Goal: Task Accomplishment & Management: Manage account settings

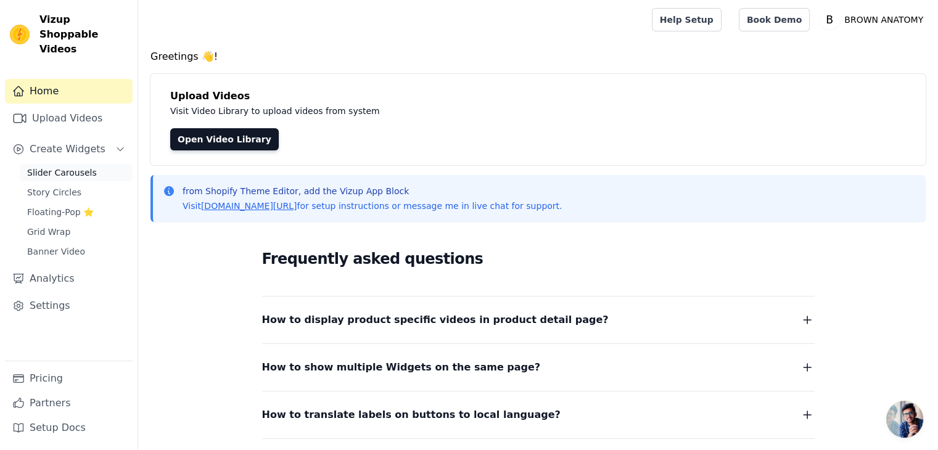
click at [59, 166] on span "Slider Carousels" at bounding box center [62, 172] width 70 height 12
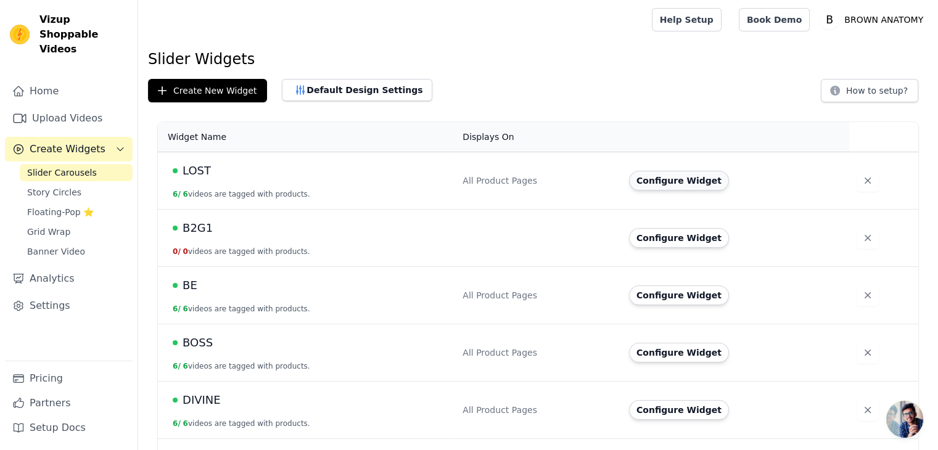
click at [686, 178] on button "Configure Widget" at bounding box center [679, 181] width 100 height 20
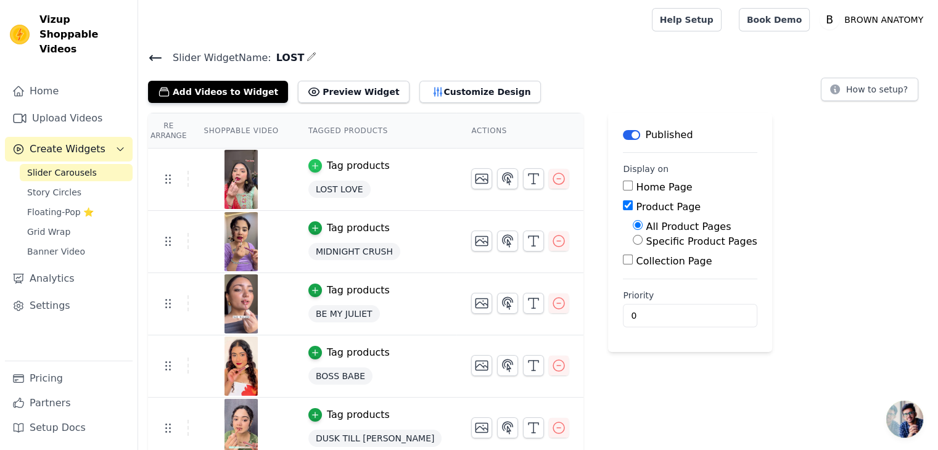
click at [311, 165] on icon "button" at bounding box center [315, 166] width 9 height 9
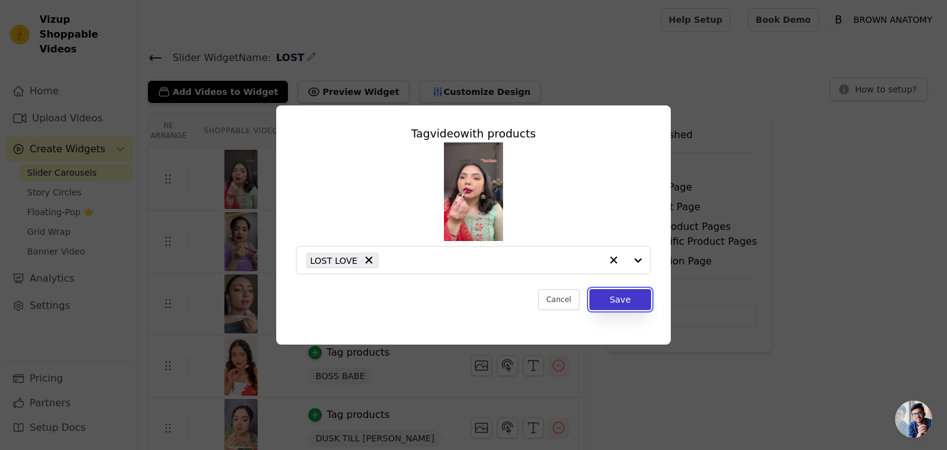
click at [602, 295] on button "Save" at bounding box center [620, 299] width 62 height 21
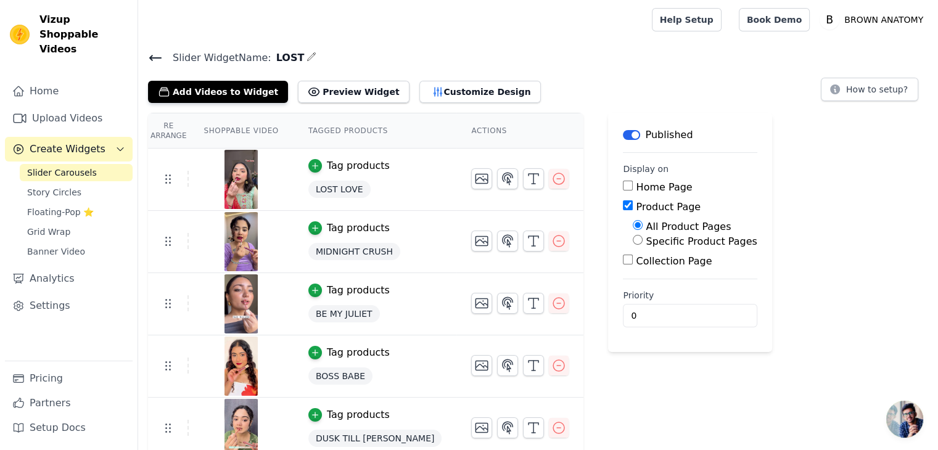
click at [325, 189] on span "LOST LOVE" at bounding box center [339, 189] width 62 height 17
click at [149, 59] on icon at bounding box center [155, 58] width 15 height 15
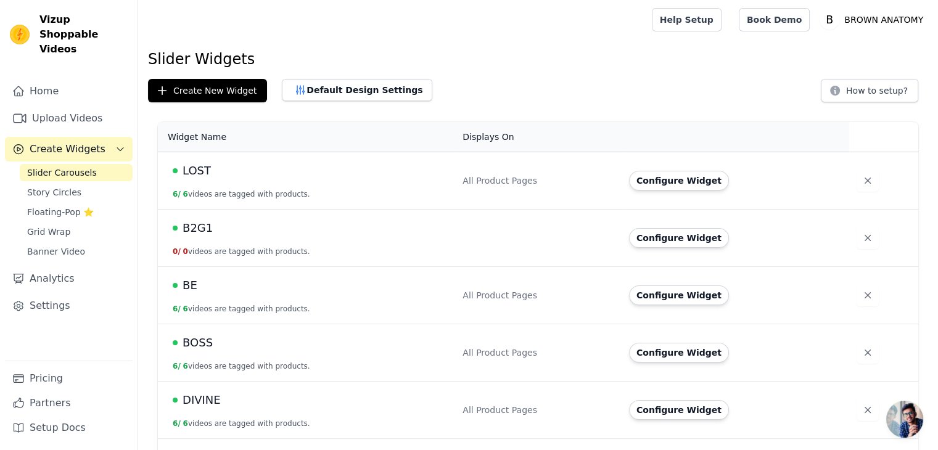
scroll to position [107, 0]
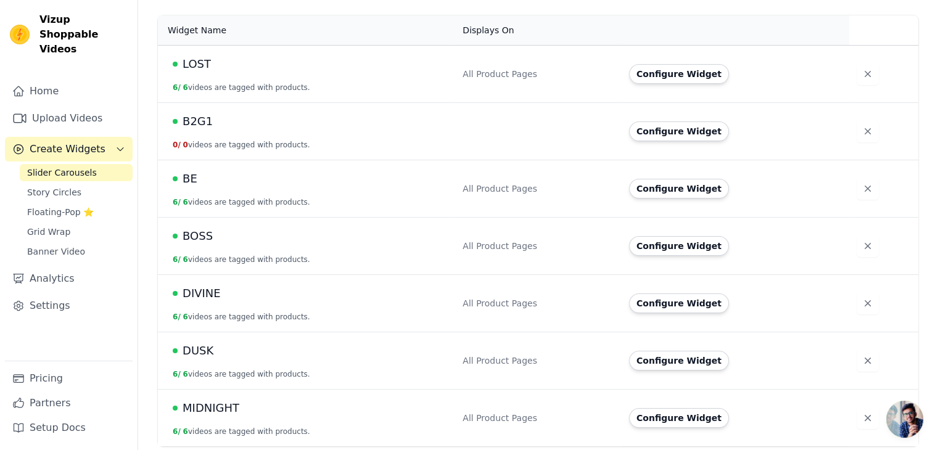
click at [75, 166] on span "Slider Carousels" at bounding box center [62, 172] width 70 height 12
click at [861, 130] on icon "button" at bounding box center [867, 131] width 12 height 12
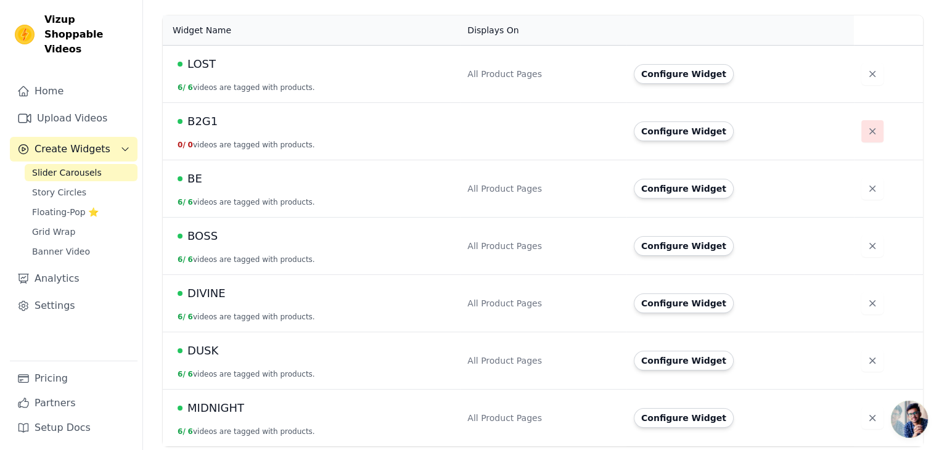
scroll to position [0, 0]
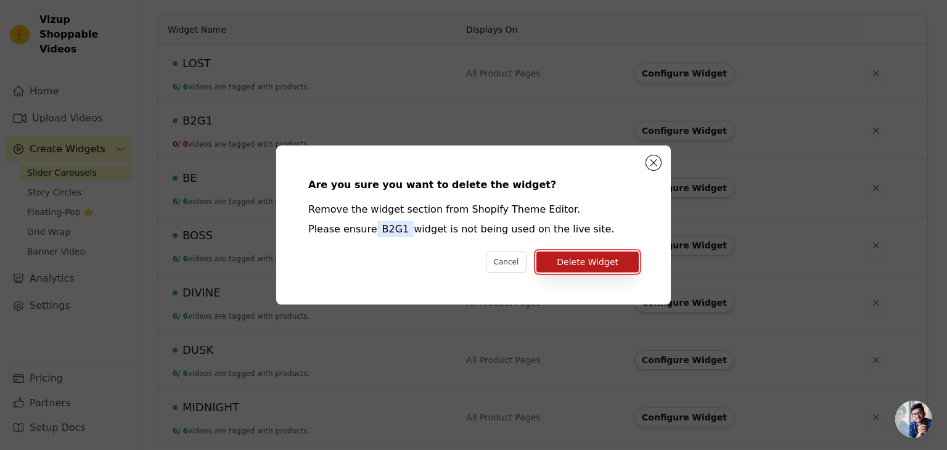
click at [565, 256] on button "Delete Widget" at bounding box center [587, 262] width 102 height 21
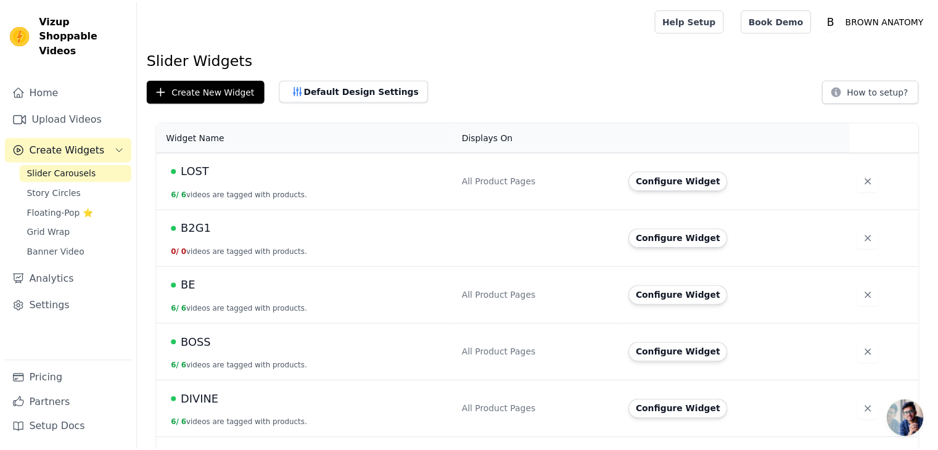
scroll to position [107, 0]
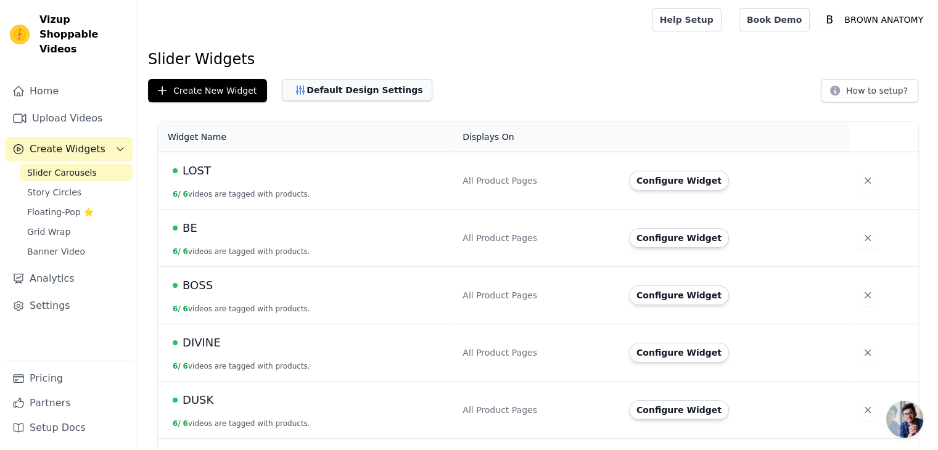
click at [342, 93] on button "Default Design Settings" at bounding box center [357, 90] width 150 height 22
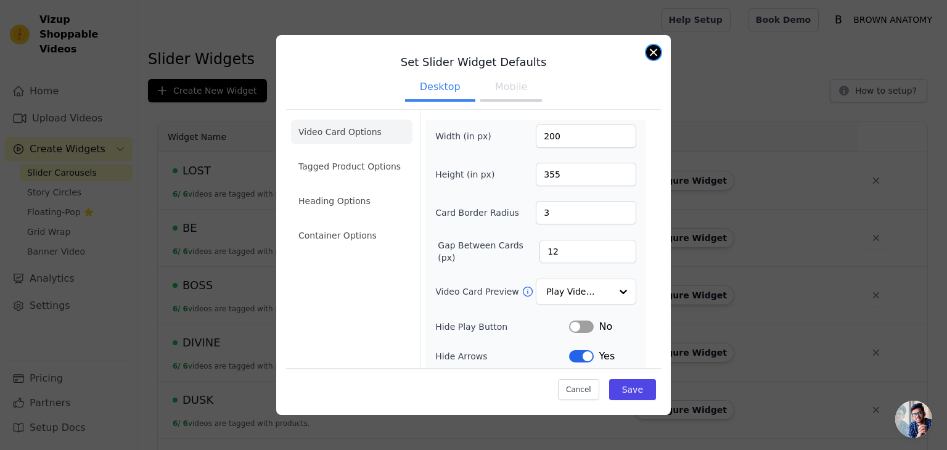
click at [651, 50] on button "Close modal" at bounding box center [653, 52] width 15 height 15
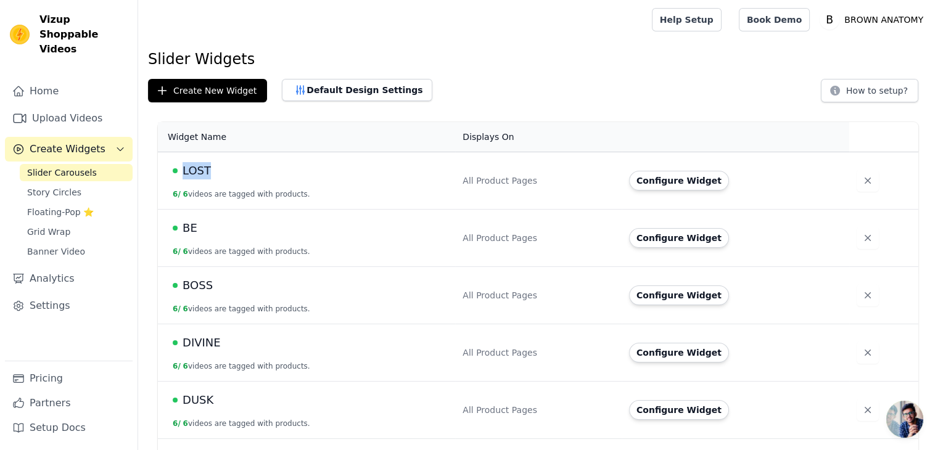
drag, startPoint x: 211, startPoint y: 170, endPoint x: 184, endPoint y: 173, distance: 27.4
click at [184, 173] on div "LOST" at bounding box center [310, 170] width 275 height 17
copy span "LOST"
click at [330, 114] on div "Slider Widgets Create New Widget Default Design Settings How to setup? Widget N…" at bounding box center [538, 274] width 800 height 451
click at [54, 295] on link "Settings" at bounding box center [69, 306] width 128 height 25
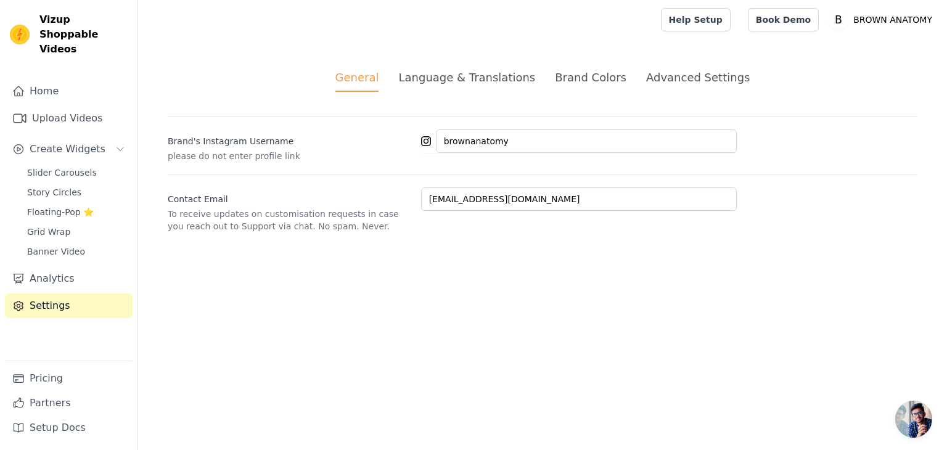
click at [564, 79] on div "Brand Colors" at bounding box center [591, 77] width 72 height 17
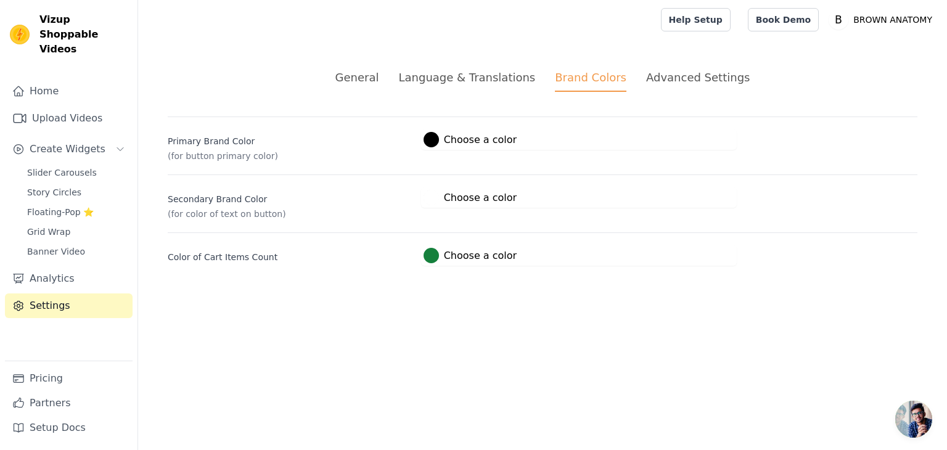
click at [564, 79] on div "Brand Colors" at bounding box center [591, 80] width 72 height 23
click at [660, 78] on div "Advanced Settings" at bounding box center [698, 77] width 104 height 17
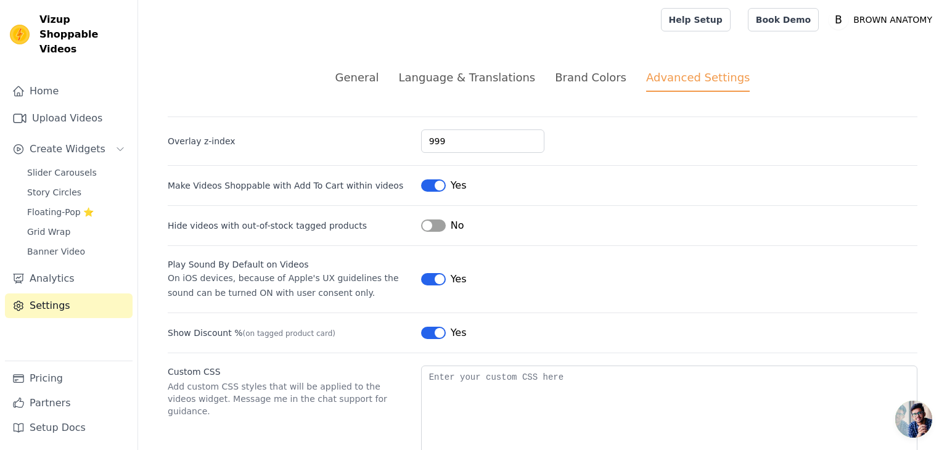
click at [660, 78] on div "Advanced Settings" at bounding box center [698, 80] width 104 height 23
click at [594, 80] on div "Brand Colors" at bounding box center [591, 77] width 72 height 17
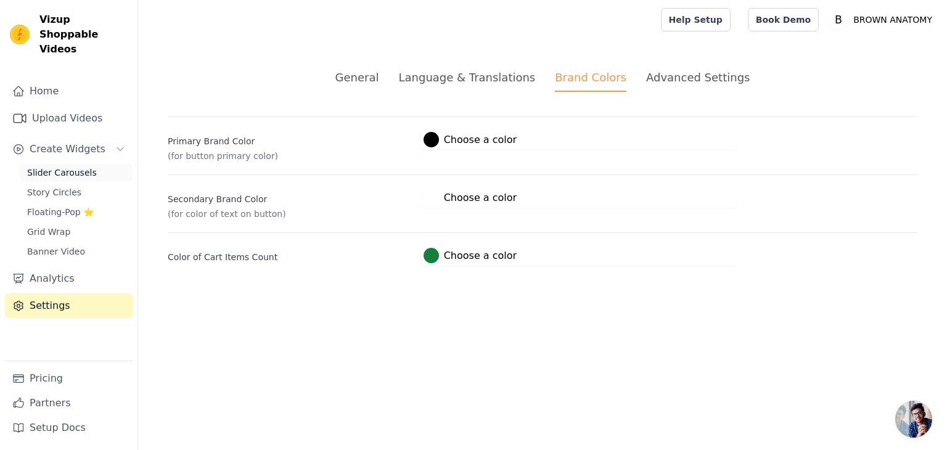
click at [49, 166] on span "Slider Carousels" at bounding box center [62, 172] width 70 height 12
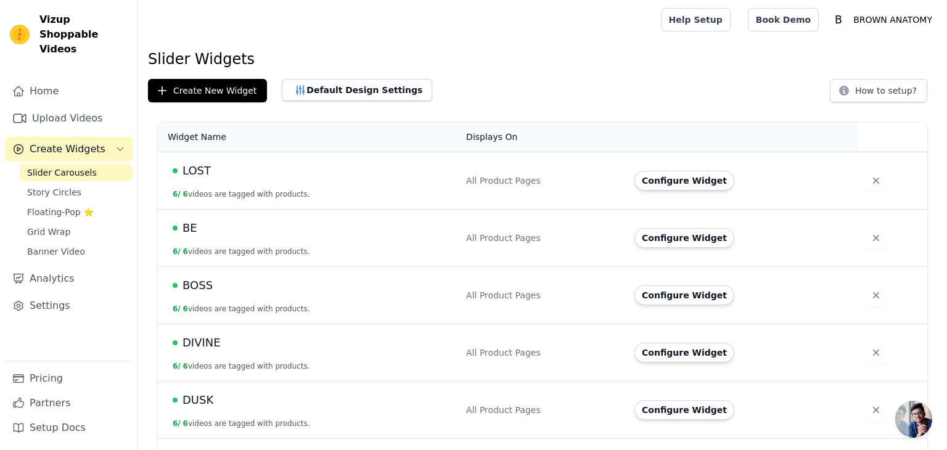
click at [62, 166] on span "Slider Carousels" at bounding box center [62, 172] width 70 height 12
click at [687, 182] on button "Configure Widget" at bounding box center [679, 181] width 100 height 20
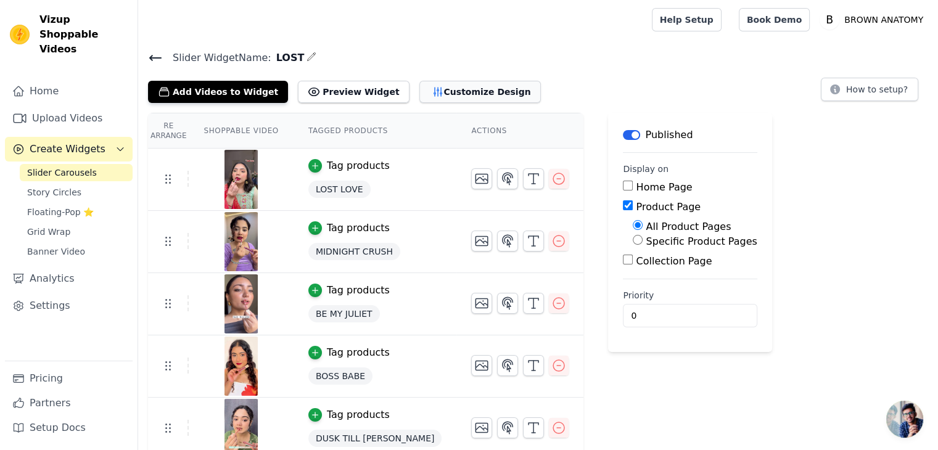
click at [419, 89] on button "Customize Design" at bounding box center [479, 92] width 121 height 22
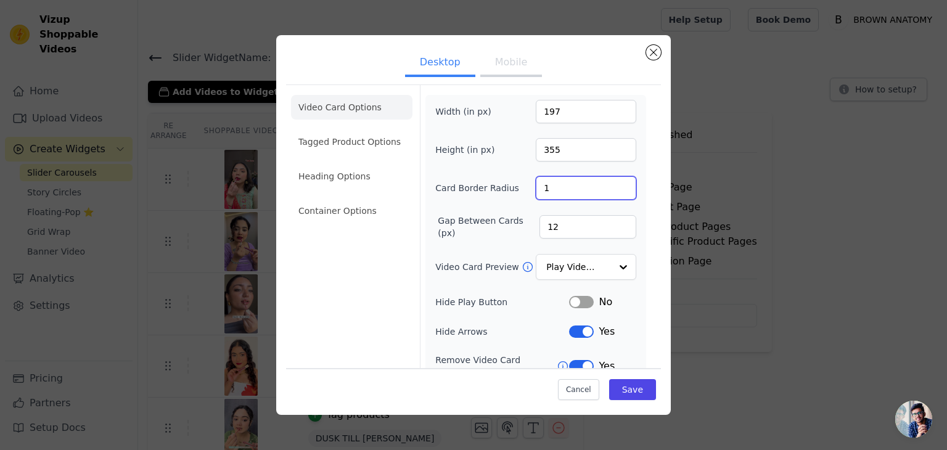
click at [550, 188] on input "1" at bounding box center [586, 187] width 101 height 23
type input "0"
click at [515, 166] on div "Width (in px) 197 Height (in px) 355 Card Border Radius 0 Gap Between Cards (px…" at bounding box center [535, 283] width 201 height 367
click at [504, 66] on button "Mobile" at bounding box center [511, 63] width 62 height 27
click at [455, 72] on button "Desktop" at bounding box center [440, 63] width 70 height 27
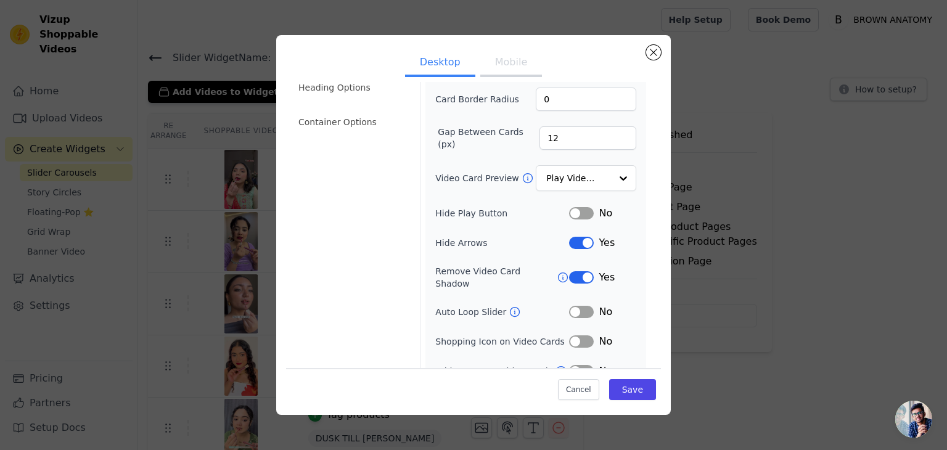
scroll to position [96, 0]
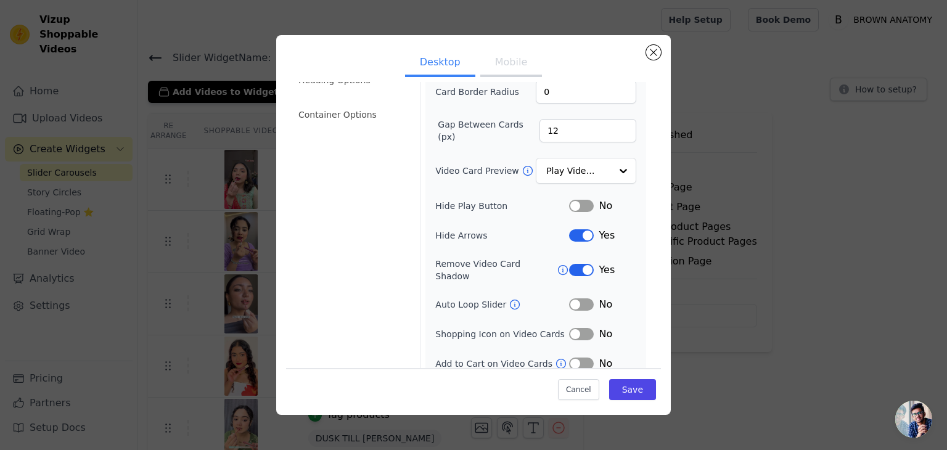
click at [579, 358] on button "Label" at bounding box center [581, 364] width 25 height 12
click at [618, 388] on button "Save" at bounding box center [632, 389] width 47 height 21
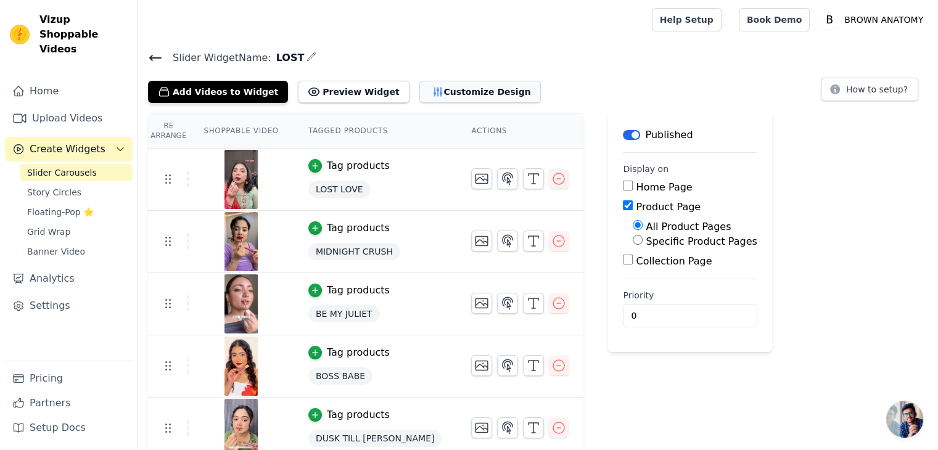
click at [451, 94] on button "Customize Design" at bounding box center [479, 92] width 121 height 22
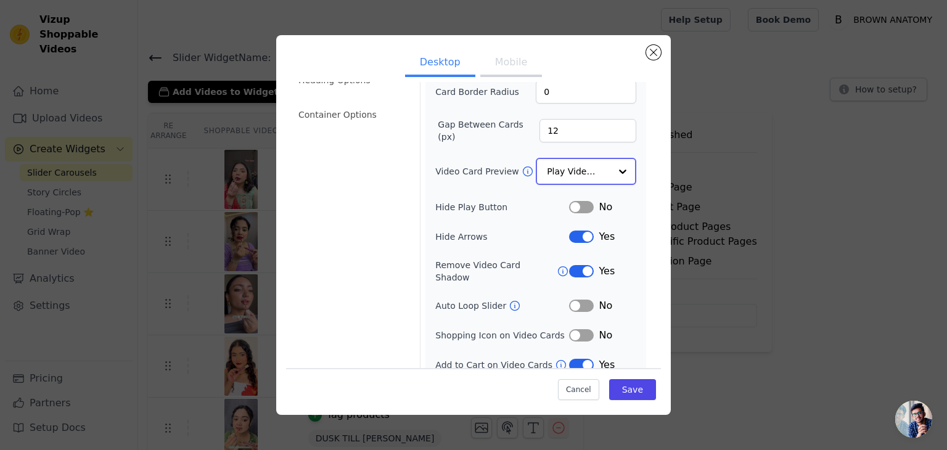
click at [585, 174] on input "Video Card Preview" at bounding box center [579, 171] width 64 height 25
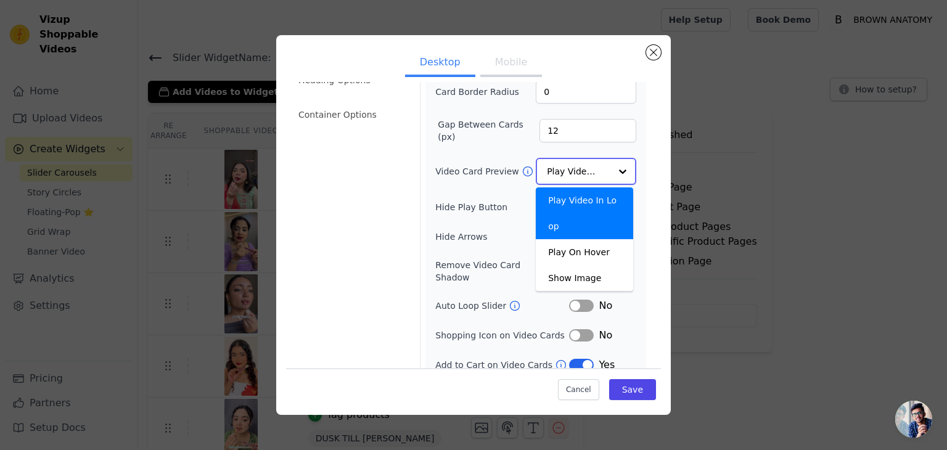
click at [585, 174] on input "Video Card Preview" at bounding box center [579, 171] width 64 height 25
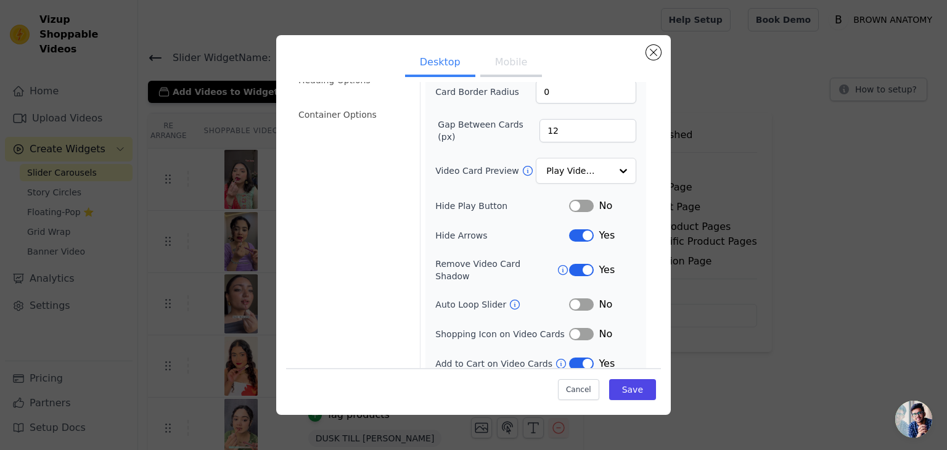
scroll to position [0, 0]
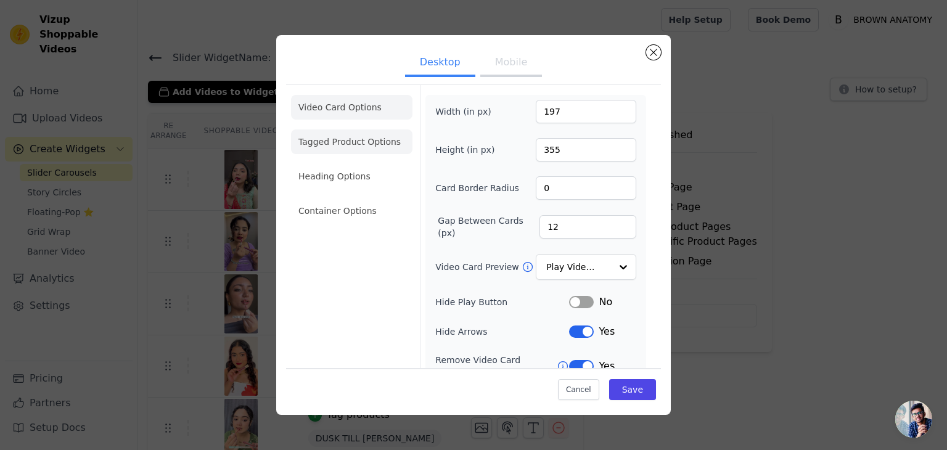
click at [337, 147] on li "Tagged Product Options" at bounding box center [351, 141] width 121 height 25
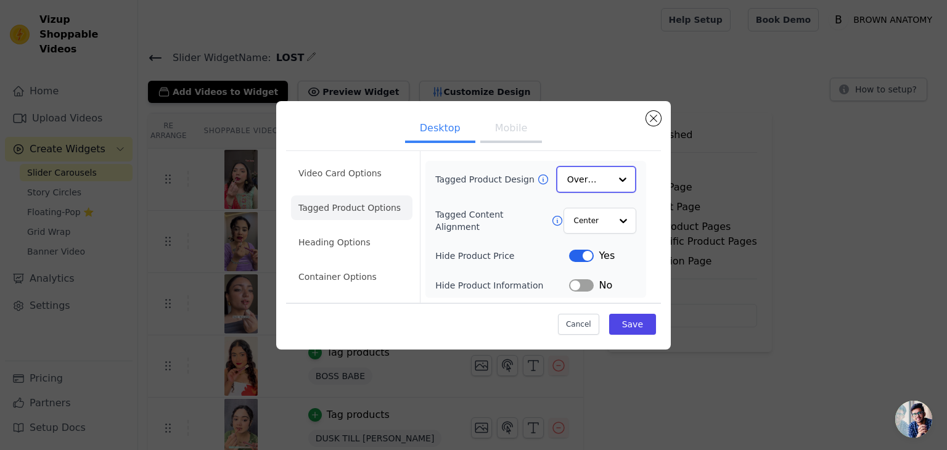
click at [607, 183] on input "Tagged Product Design" at bounding box center [588, 179] width 43 height 25
click at [592, 210] on div "Card" at bounding box center [596, 208] width 80 height 26
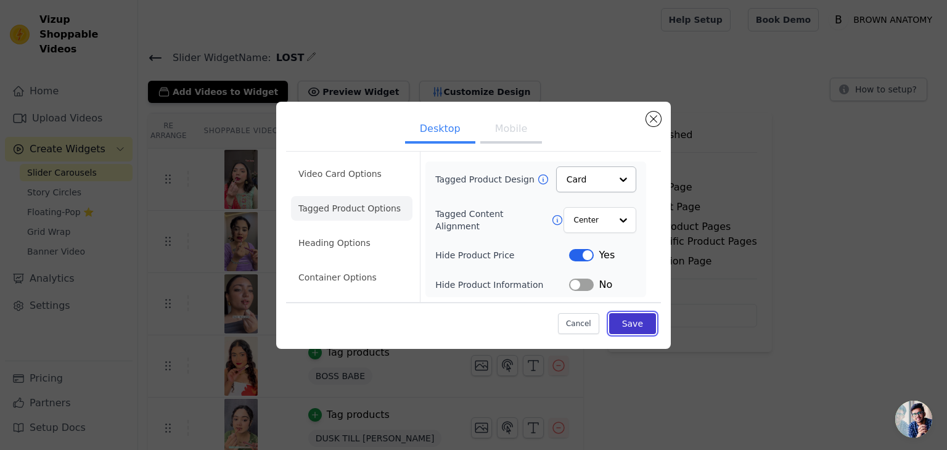
click at [636, 320] on button "Save" at bounding box center [632, 323] width 47 height 21
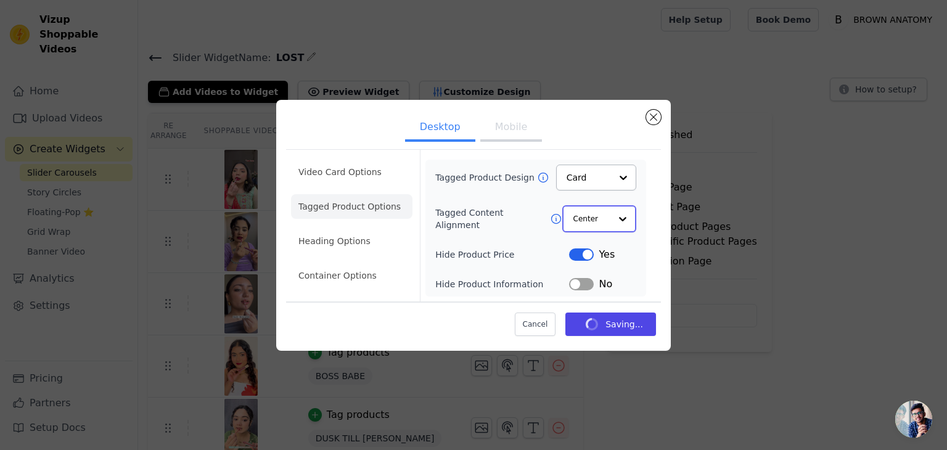
click at [600, 216] on input "Tagged Content Alignment" at bounding box center [591, 219] width 37 height 25
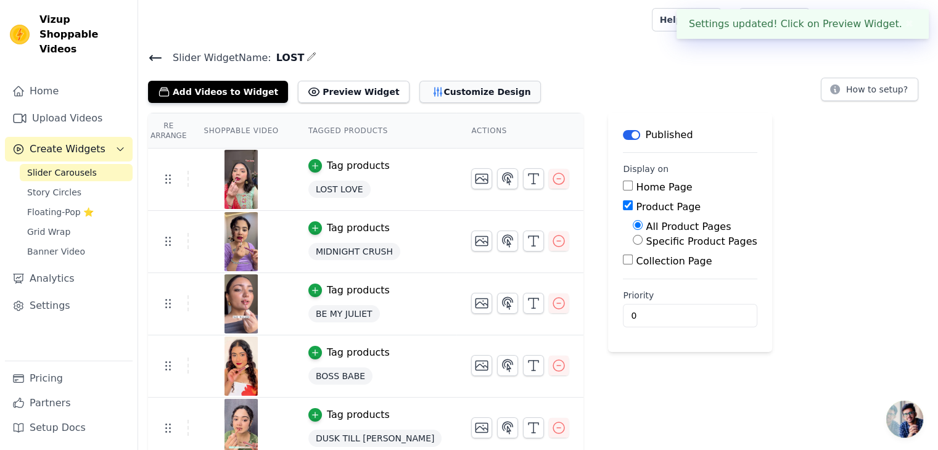
click at [449, 92] on button "Customize Design" at bounding box center [479, 92] width 121 height 22
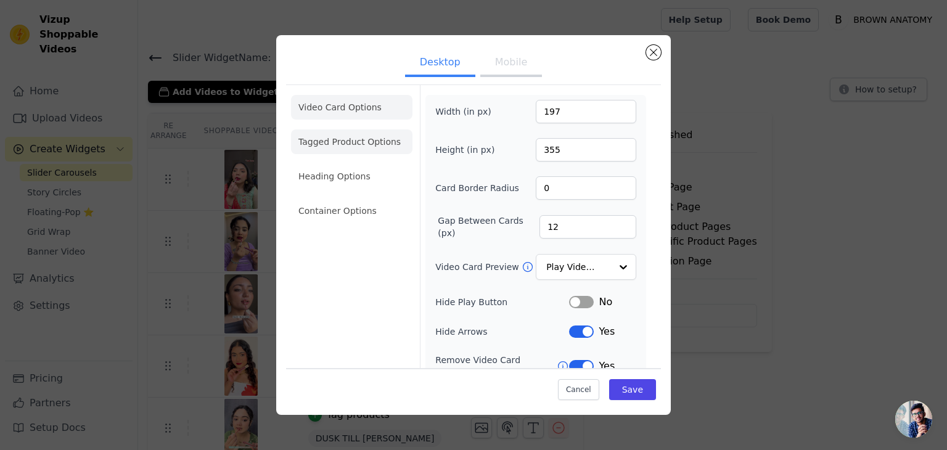
click at [394, 147] on li "Tagged Product Options" at bounding box center [351, 141] width 121 height 25
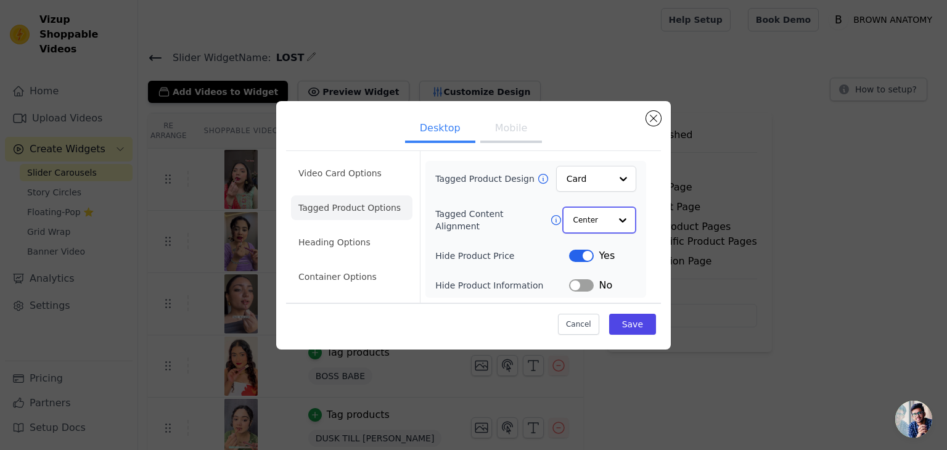
click at [599, 218] on input "Tagged Content Alignment" at bounding box center [591, 220] width 37 height 25
click at [588, 272] on div "Left" at bounding box center [597, 275] width 70 height 26
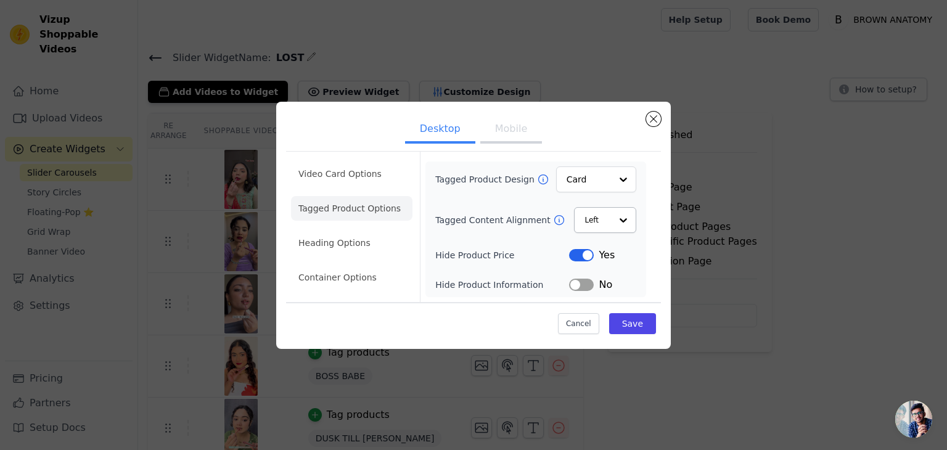
click at [577, 260] on button "Label" at bounding box center [581, 255] width 25 height 12
click at [633, 317] on button "Save" at bounding box center [632, 323] width 47 height 21
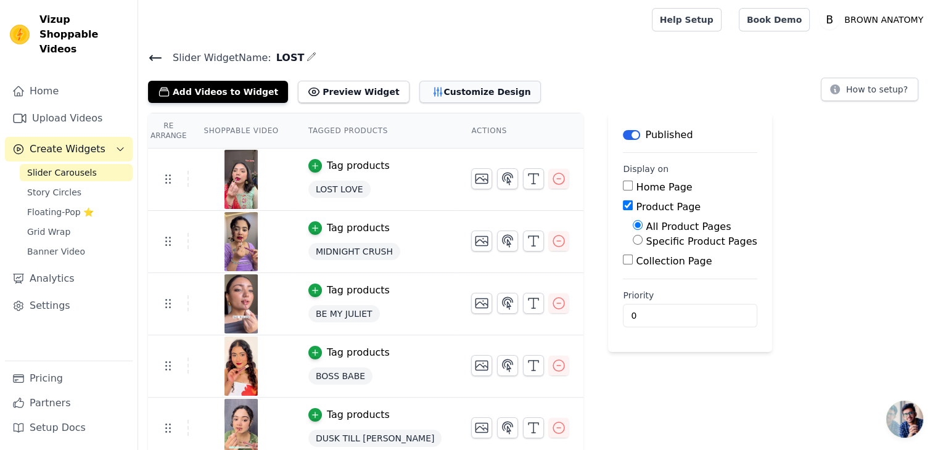
click at [437, 93] on button "Customize Design" at bounding box center [479, 92] width 121 height 22
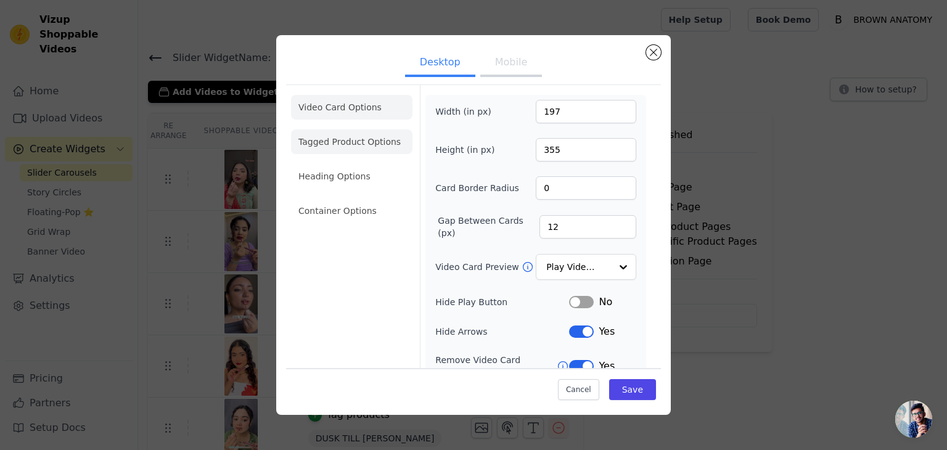
click at [347, 143] on li "Tagged Product Options" at bounding box center [351, 141] width 121 height 25
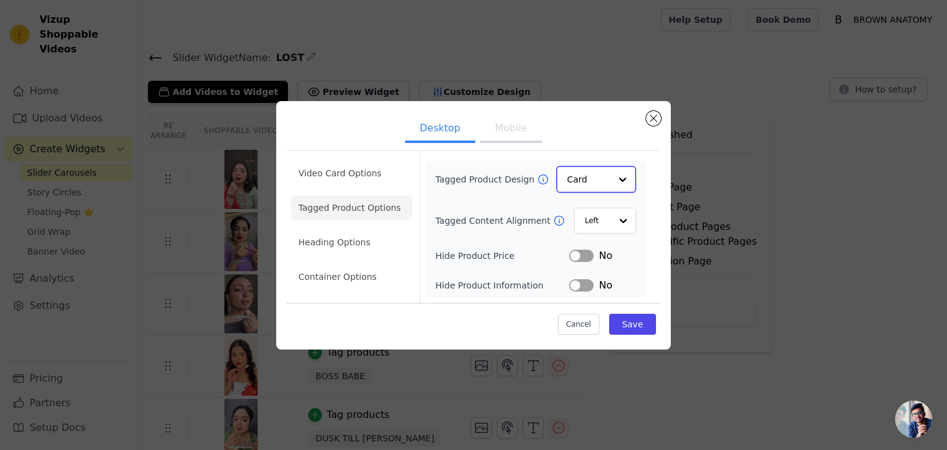
click at [596, 181] on input "Tagged Product Design" at bounding box center [588, 179] width 43 height 25
click at [625, 178] on div at bounding box center [622, 179] width 25 height 25
click at [626, 178] on div at bounding box center [622, 179] width 25 height 25
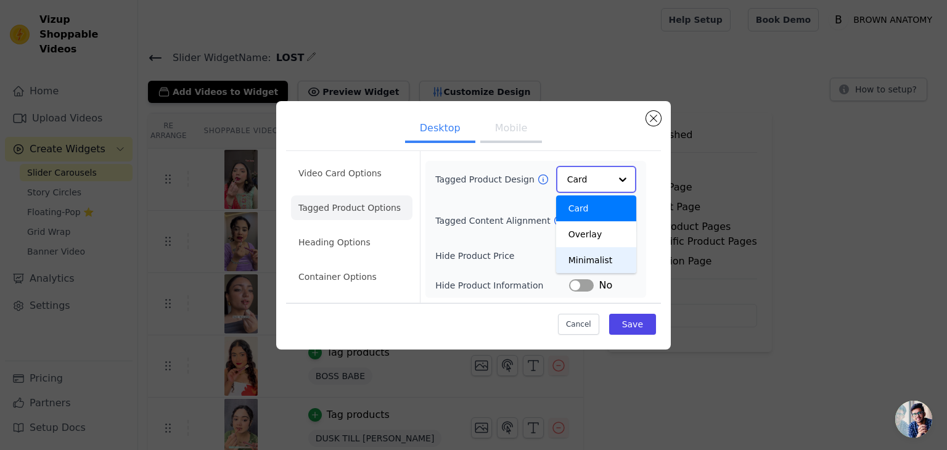
click at [604, 259] on div "Minimalist" at bounding box center [596, 260] width 80 height 26
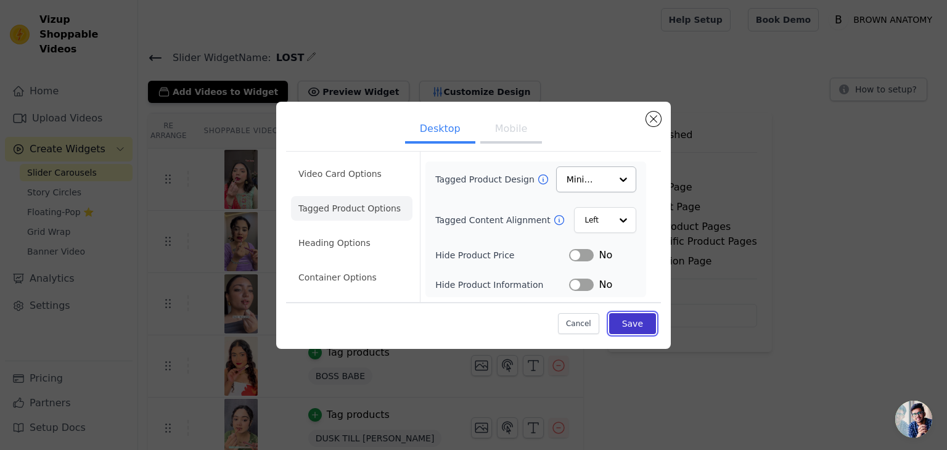
click at [631, 324] on button "Save" at bounding box center [632, 323] width 47 height 21
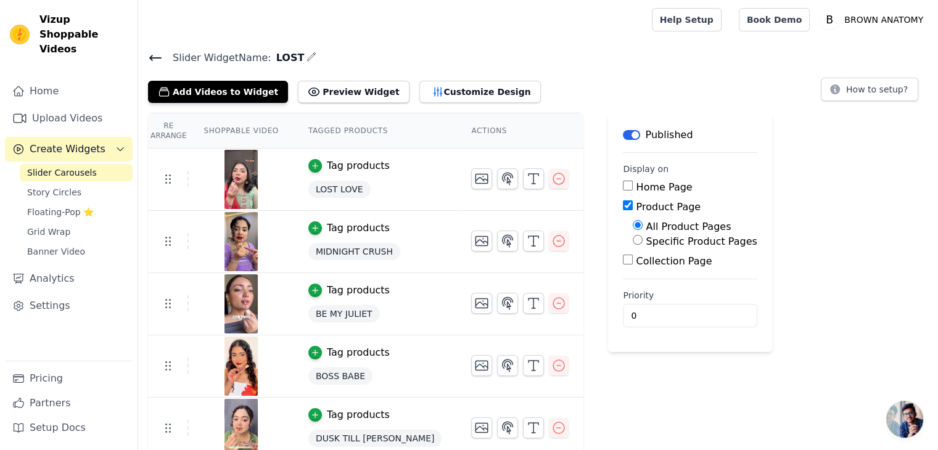
click at [493, 78] on div "Add Videos to Widget Preview Widget Customize Design" at bounding box center [349, 89] width 403 height 27
click at [486, 96] on button "Customize Design" at bounding box center [479, 92] width 121 height 22
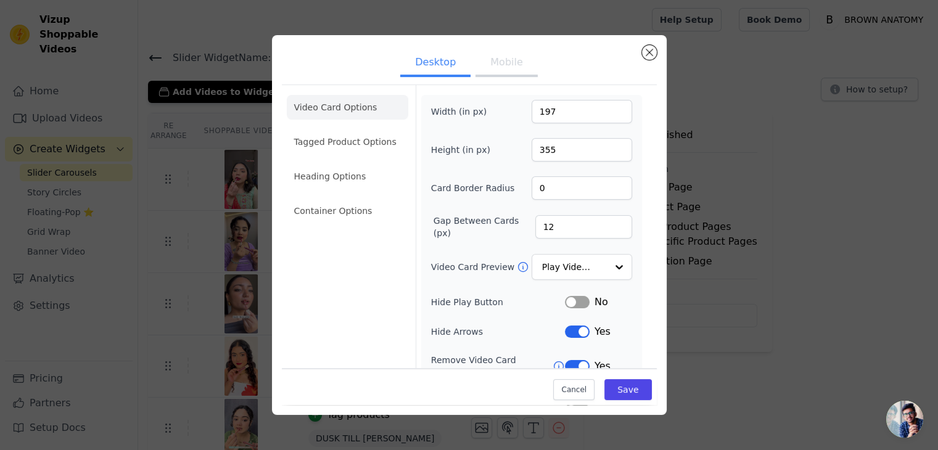
click at [486, 96] on div "Width (in px) 197 Height (in px) 355 Card Border Radius 0 Gap Between Cards (px…" at bounding box center [531, 283] width 221 height 377
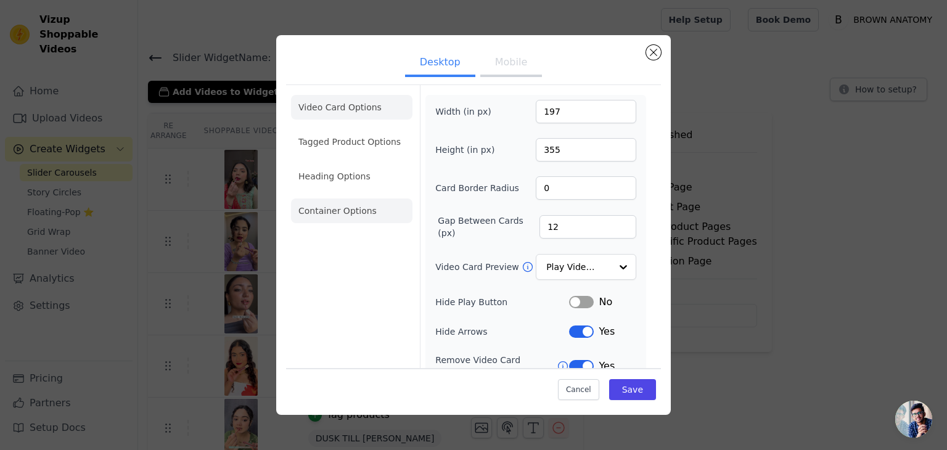
click at [355, 219] on li "Container Options" at bounding box center [351, 211] width 121 height 25
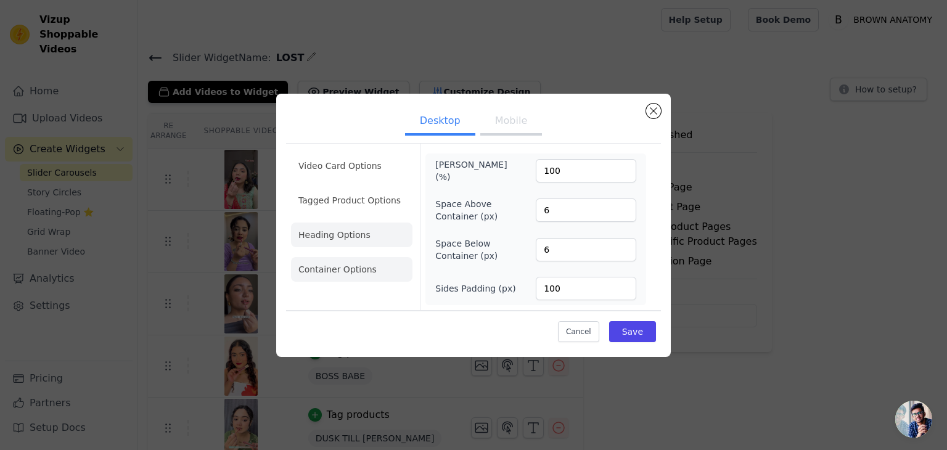
click at [376, 235] on li "Heading Options" at bounding box center [351, 235] width 121 height 25
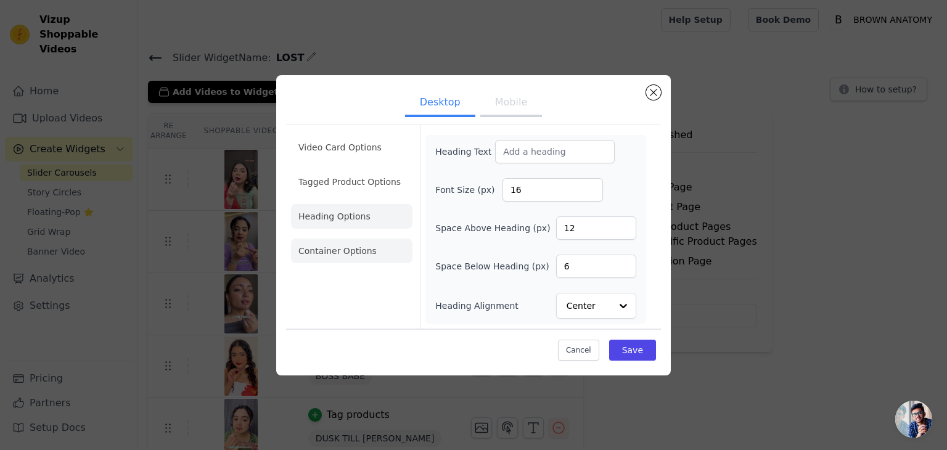
click at [380, 253] on li "Container Options" at bounding box center [351, 251] width 121 height 25
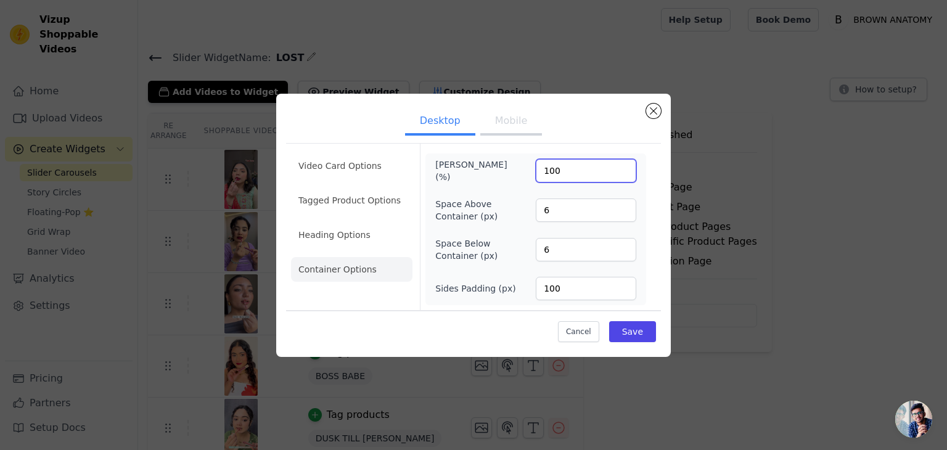
click at [557, 166] on input "100" at bounding box center [586, 170] width 101 height 23
click at [625, 166] on input "100" at bounding box center [586, 170] width 101 height 23
click at [624, 174] on input "99" at bounding box center [586, 170] width 101 height 23
type input "100"
click at [623, 165] on input "100" at bounding box center [586, 170] width 101 height 23
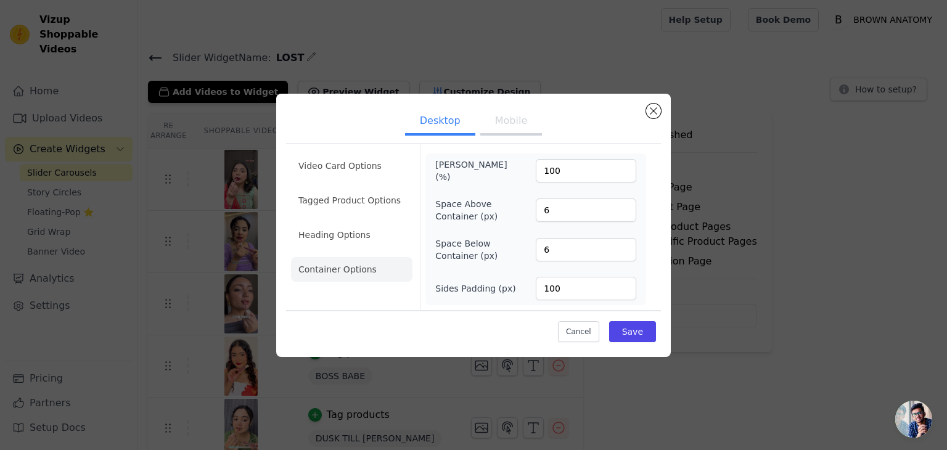
click at [477, 171] on label "Max Width (%)" at bounding box center [468, 170] width 67 height 25
click at [536, 171] on input "100" at bounding box center [586, 170] width 101 height 23
click at [477, 171] on label "Max Width (%)" at bounding box center [468, 170] width 67 height 25
click at [536, 171] on input "100" at bounding box center [586, 170] width 101 height 23
click at [366, 240] on li "Heading Options" at bounding box center [351, 235] width 121 height 25
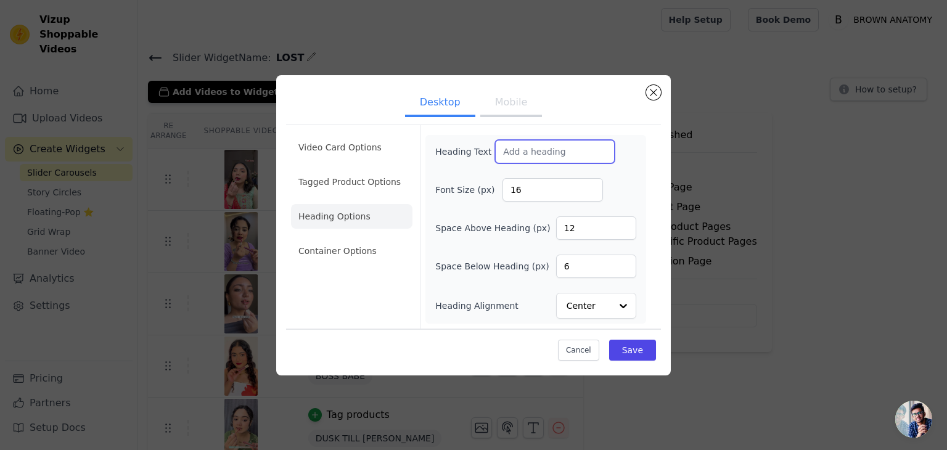
click at [559, 154] on input "Heading Text" at bounding box center [555, 151] width 120 height 23
type input "V"
type input "D"
type input "Watch & Shop"
click at [638, 348] on button "Save" at bounding box center [632, 350] width 47 height 21
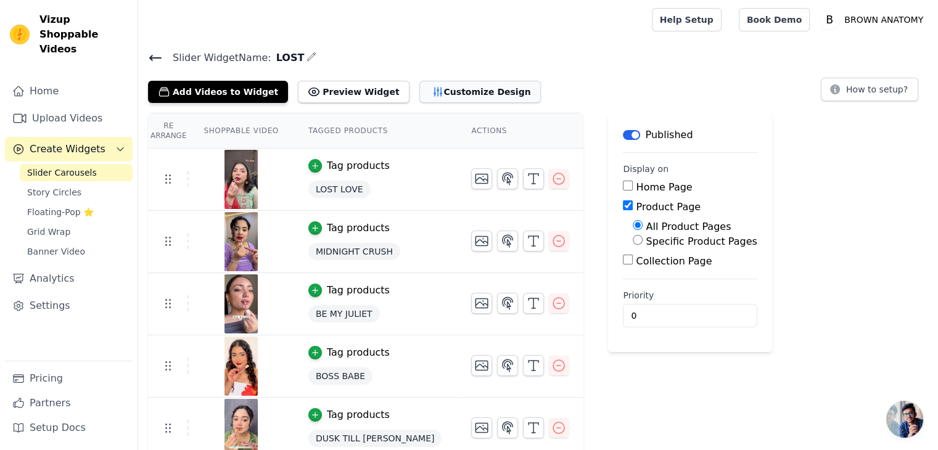
click at [456, 91] on button "Customize Design" at bounding box center [479, 92] width 121 height 22
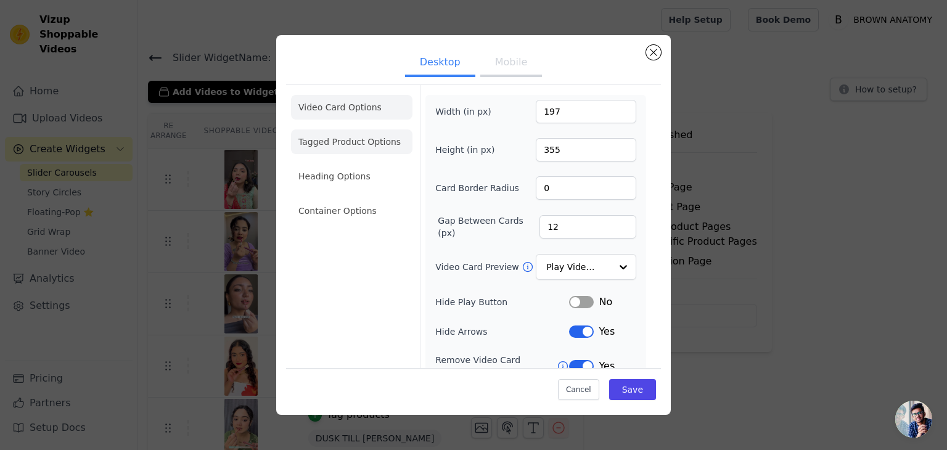
click at [353, 145] on li "Tagged Product Options" at bounding box center [351, 141] width 121 height 25
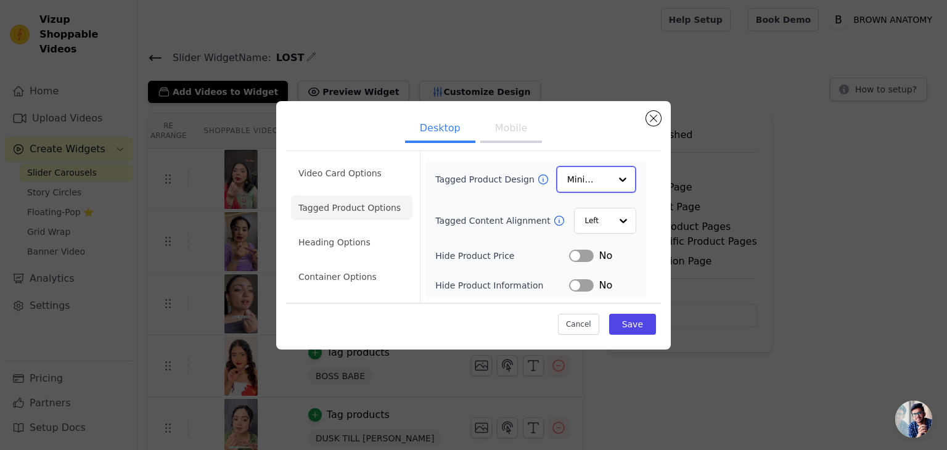
click at [592, 171] on input "Tagged Product Design" at bounding box center [588, 179] width 43 height 25
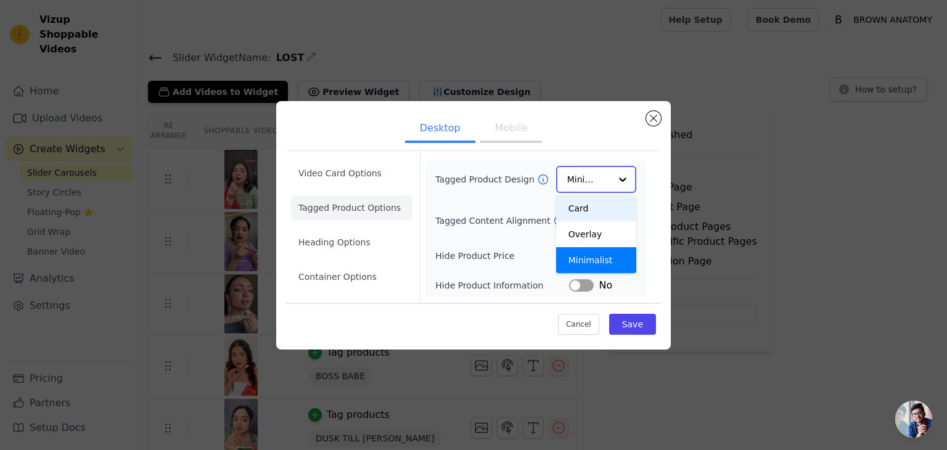
click at [597, 208] on div "Card" at bounding box center [596, 208] width 80 height 26
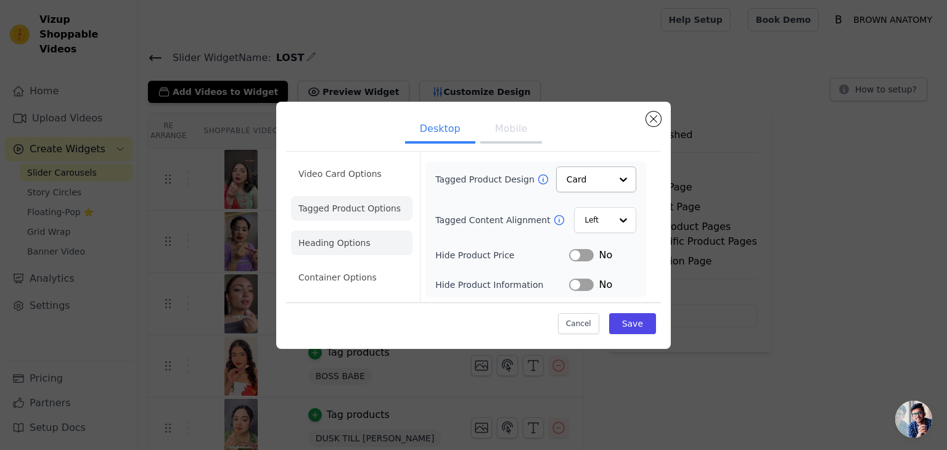
click at [340, 237] on li "Heading Options" at bounding box center [351, 243] width 121 height 25
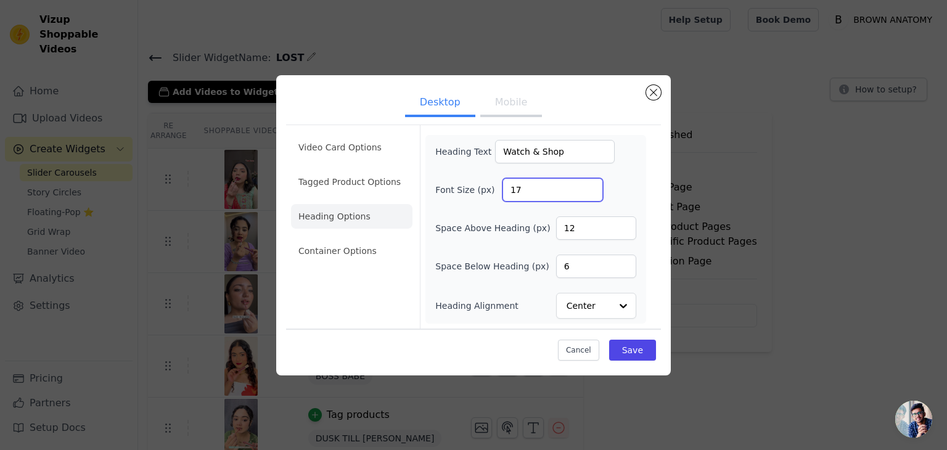
click at [590, 186] on input "17" at bounding box center [553, 189] width 101 height 23
click at [590, 186] on input "18" at bounding box center [553, 189] width 101 height 23
click at [590, 186] on input "19" at bounding box center [553, 189] width 101 height 23
click at [590, 186] on input "20" at bounding box center [553, 189] width 101 height 23
click at [590, 186] on input "21" at bounding box center [553, 189] width 101 height 23
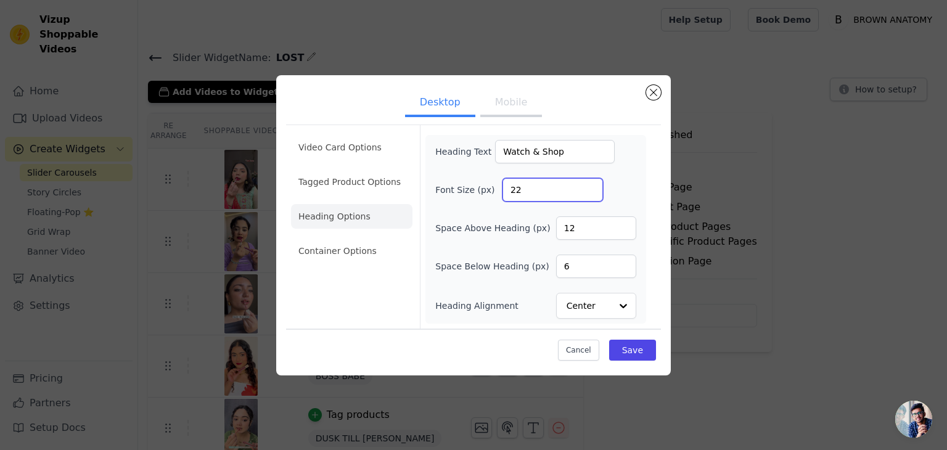
type input "22"
click at [590, 186] on input "22" at bounding box center [553, 189] width 101 height 23
click at [624, 198] on div "Font Size (px) 22" at bounding box center [535, 189] width 201 height 23
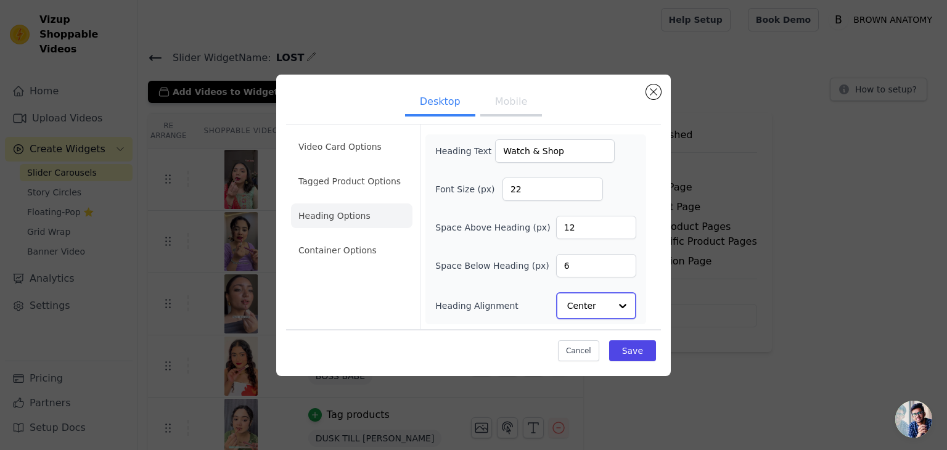
click at [625, 304] on div at bounding box center [622, 306] width 25 height 25
click at [577, 280] on div "Left" at bounding box center [594, 276] width 76 height 26
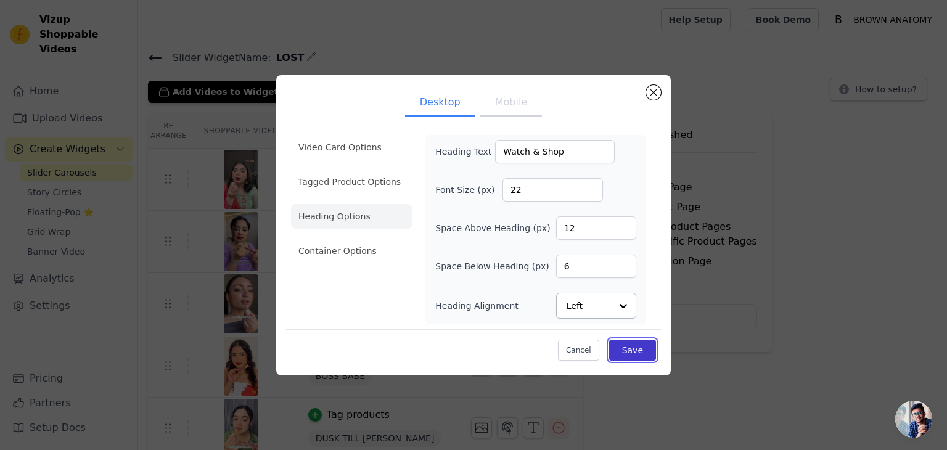
click at [638, 346] on button "Save" at bounding box center [632, 350] width 47 height 21
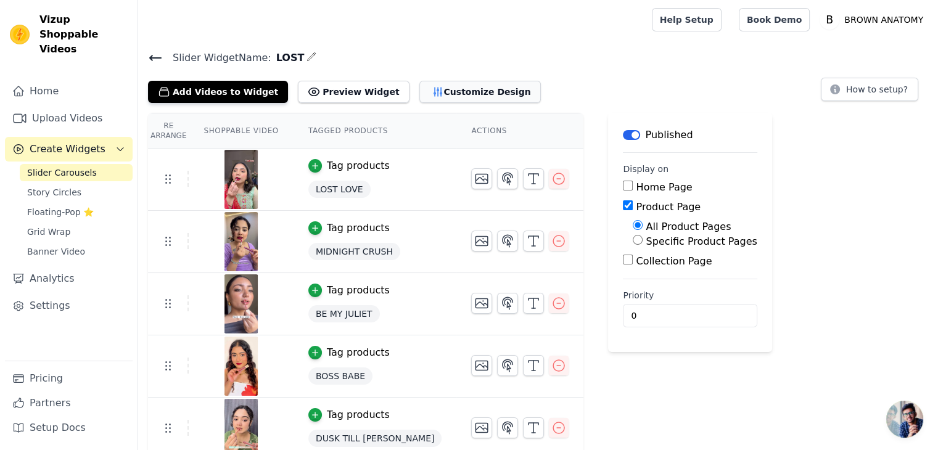
click at [419, 87] on button "Customize Design" at bounding box center [479, 92] width 121 height 22
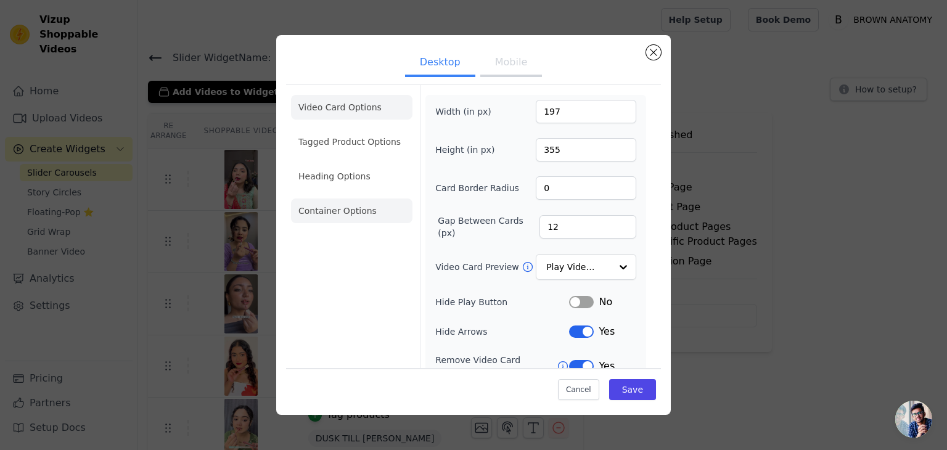
click at [342, 203] on li "Container Options" at bounding box center [351, 211] width 121 height 25
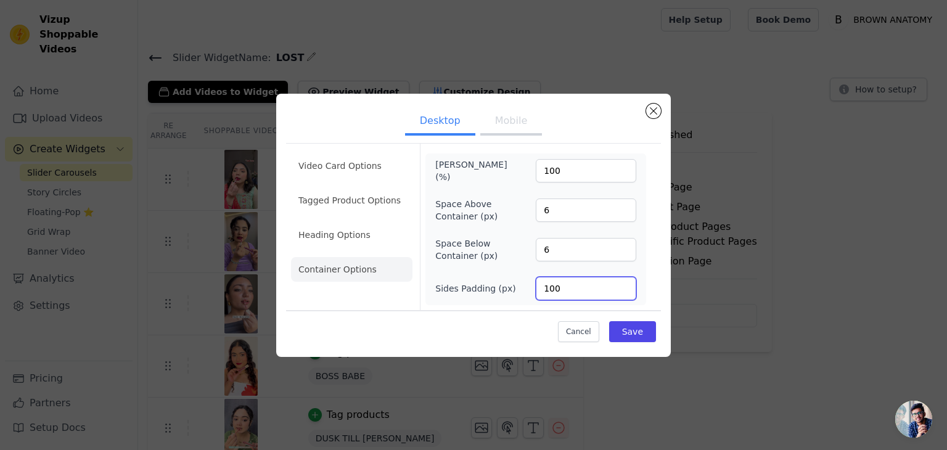
click at [592, 277] on input "100" at bounding box center [586, 288] width 101 height 23
type input "1"
type input "0"
click at [658, 277] on div "Video Card Options Tagged Product Options Heading Options Container Options Max…" at bounding box center [473, 226] width 375 height 167
click at [641, 321] on button "Save" at bounding box center [632, 331] width 47 height 21
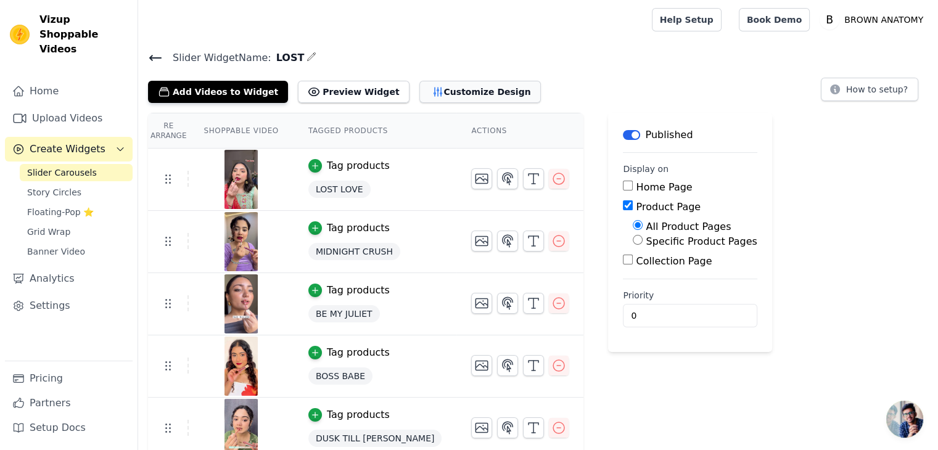
click at [419, 81] on button "Customize Design" at bounding box center [479, 92] width 121 height 22
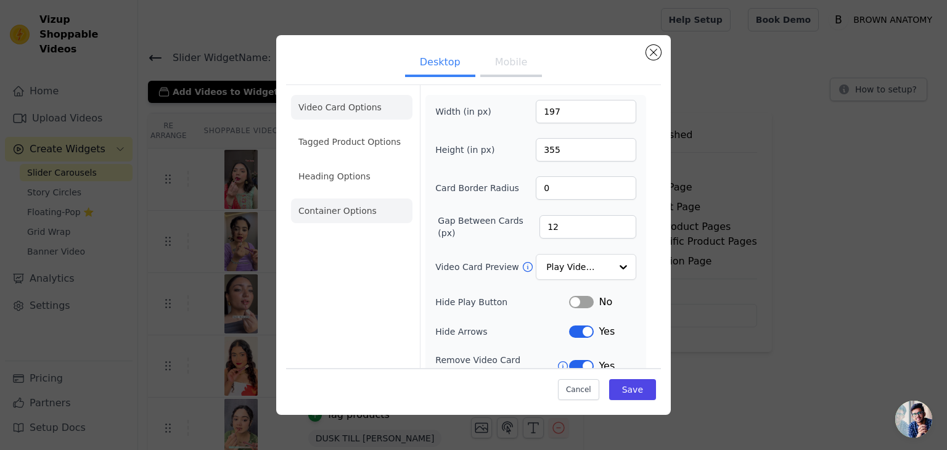
click at [333, 217] on li "Container Options" at bounding box center [351, 211] width 121 height 25
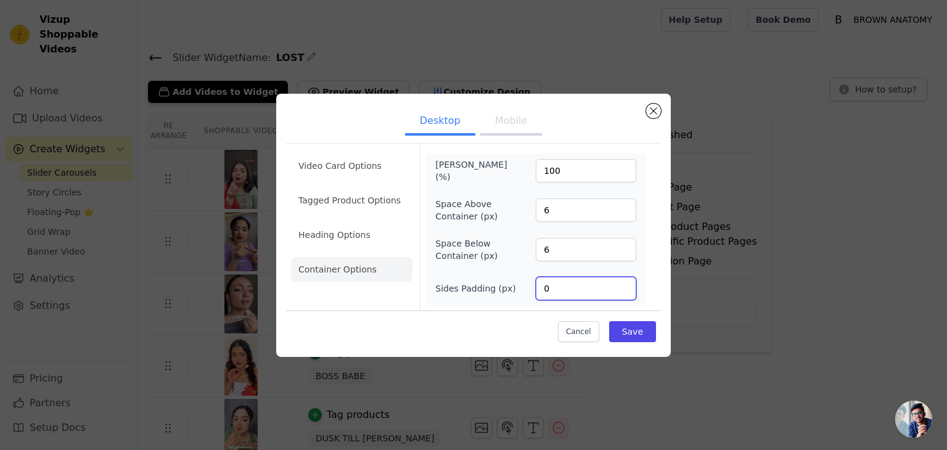
click at [542, 293] on input "0" at bounding box center [586, 288] width 101 height 23
type input "100"
click at [533, 268] on div "Max Width (%) 100 Space Above Container (px) 6 Space Below Container (px) 6 Sid…" at bounding box center [535, 229] width 201 height 142
drag, startPoint x: 564, startPoint y: 175, endPoint x: 540, endPoint y: 177, distance: 23.5
click at [540, 177] on input "100" at bounding box center [586, 170] width 101 height 23
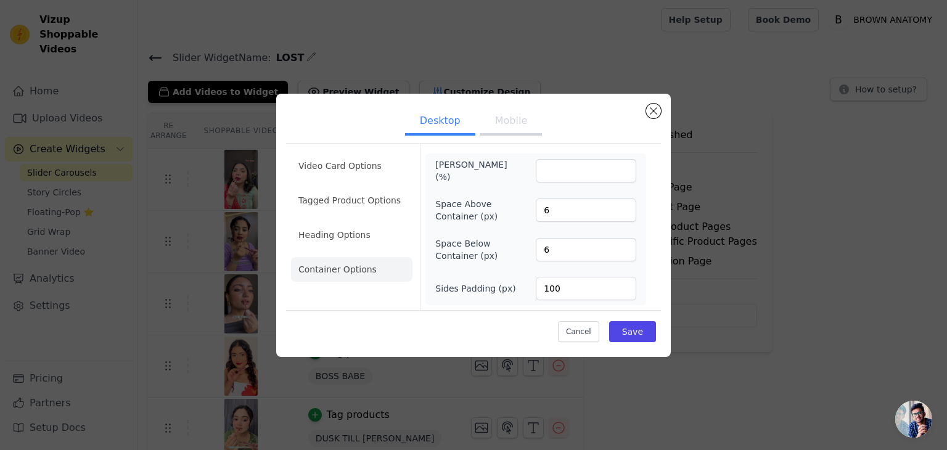
click at [530, 178] on div "Max Width (%)" at bounding box center [535, 170] width 201 height 25
click at [545, 173] on input "Max Width (%)" at bounding box center [586, 170] width 101 height 23
type input "100"
click at [512, 129] on button "Mobile" at bounding box center [511, 122] width 62 height 27
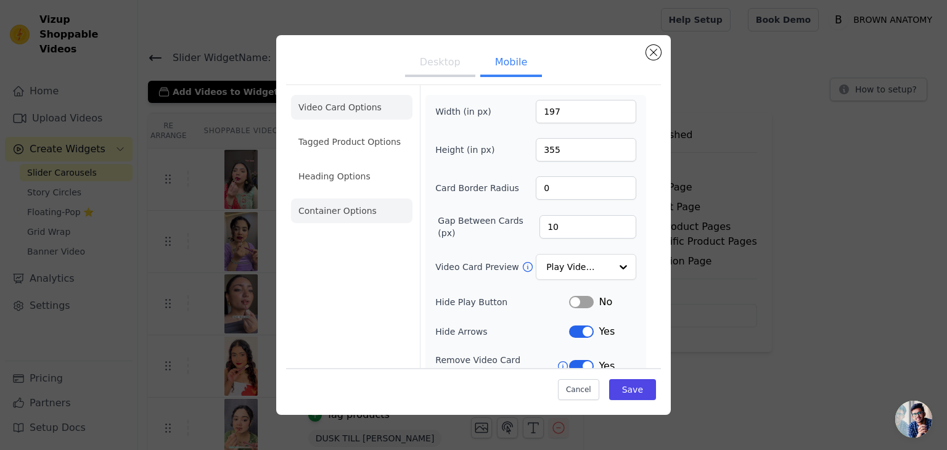
click at [366, 214] on li "Container Options" at bounding box center [351, 211] width 121 height 25
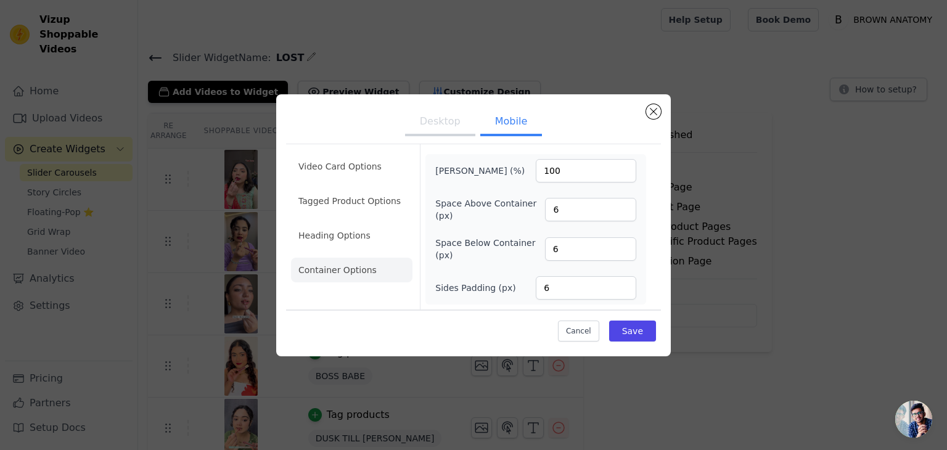
click at [454, 119] on button "Desktop" at bounding box center [440, 122] width 70 height 27
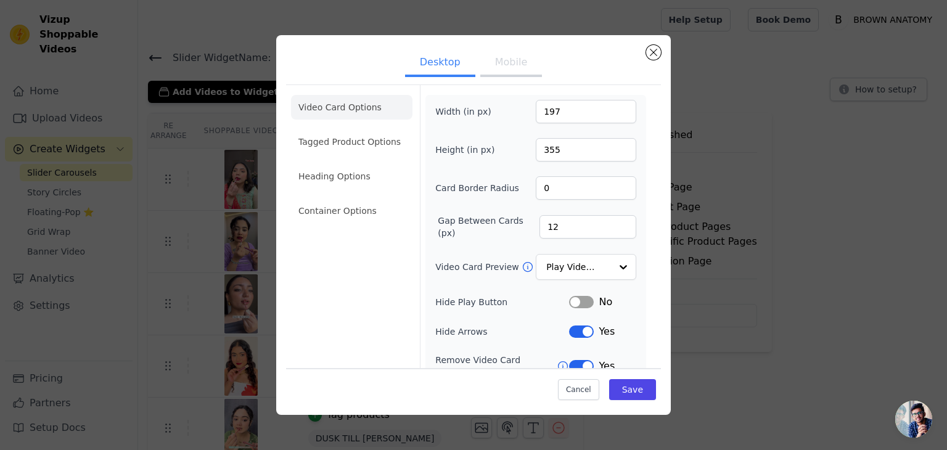
click at [506, 59] on button "Mobile" at bounding box center [511, 63] width 62 height 27
click at [440, 55] on button "Desktop" at bounding box center [440, 63] width 70 height 27
click at [654, 52] on button "Close modal" at bounding box center [653, 52] width 15 height 15
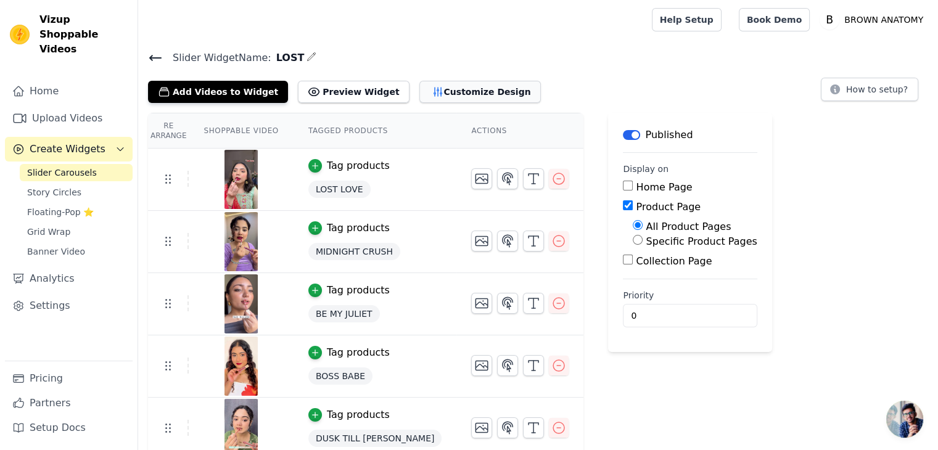
click at [433, 92] on button "Customize Design" at bounding box center [479, 92] width 121 height 22
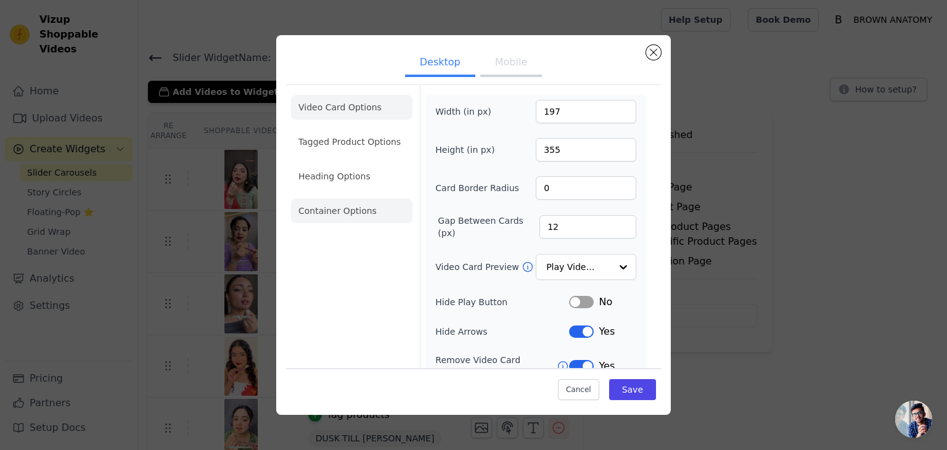
drag, startPoint x: 348, startPoint y: 225, endPoint x: 350, endPoint y: 213, distance: 12.0
click at [350, 213] on ul "Video Card Options Tagged Product Options Heading Options Container Options" at bounding box center [351, 159] width 121 height 138
click at [350, 213] on li "Container Options" at bounding box center [351, 211] width 121 height 25
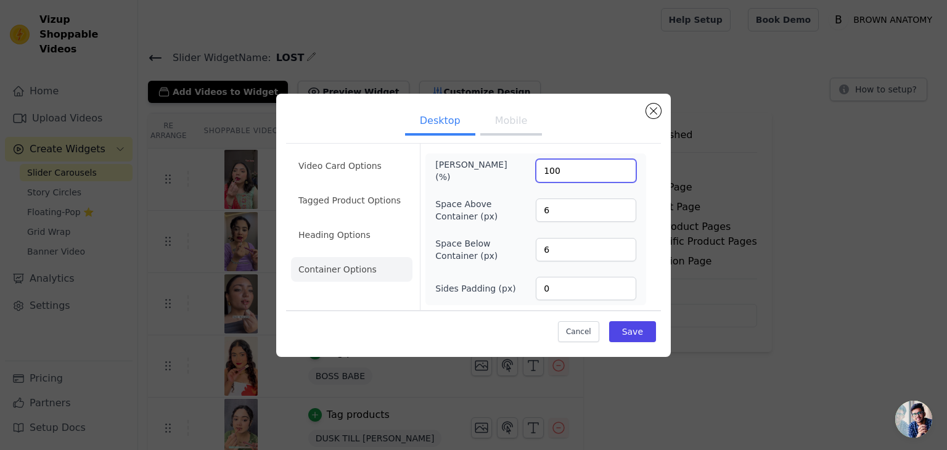
click at [583, 176] on input "100" at bounding box center [586, 170] width 101 height 23
click at [537, 287] on input "0" at bounding box center [586, 288] width 101 height 23
type input "100"
click at [631, 327] on button "Save" at bounding box center [632, 331] width 47 height 21
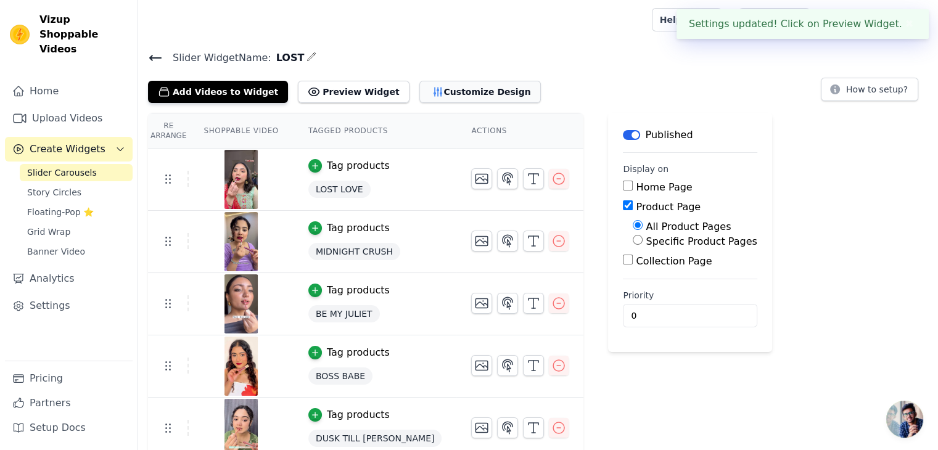
click at [426, 87] on button "Customize Design" at bounding box center [479, 92] width 121 height 22
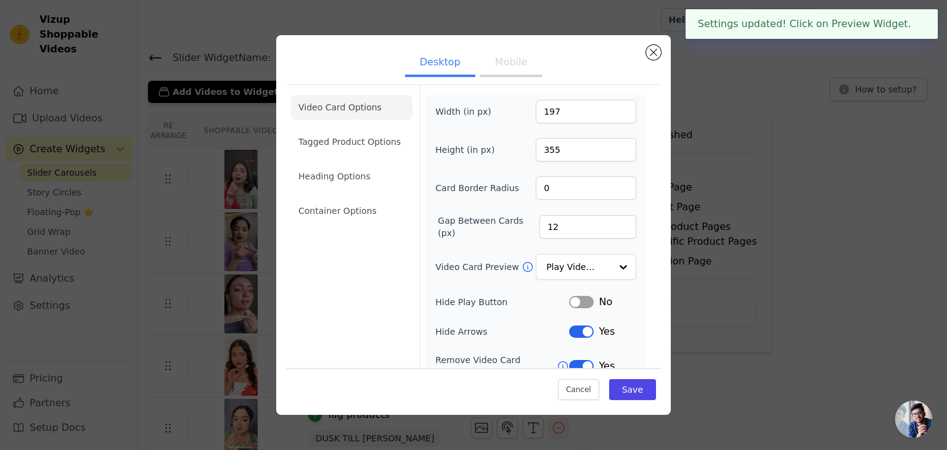
click at [496, 59] on button "Mobile" at bounding box center [511, 63] width 62 height 27
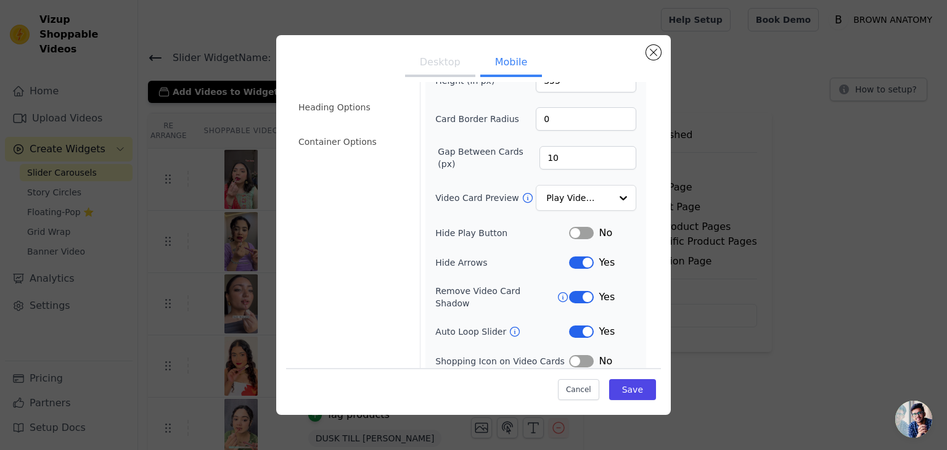
scroll to position [105, 0]
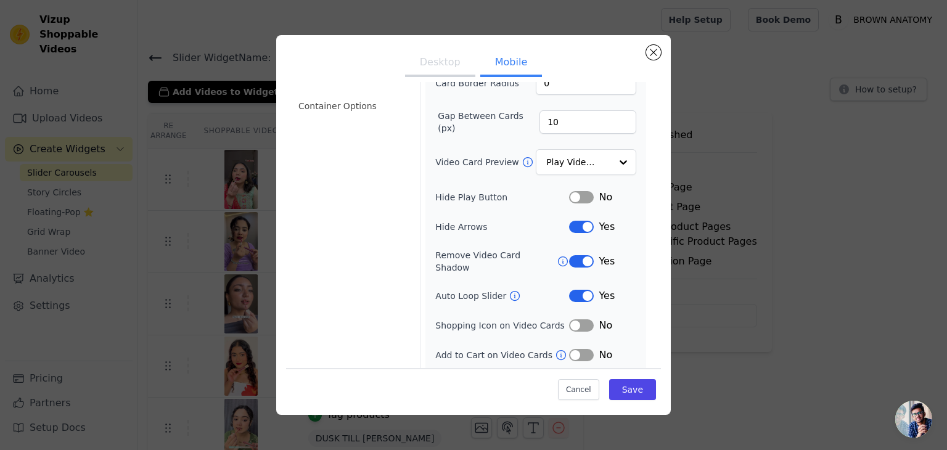
click at [493, 260] on div "Remove Video Card Shadow Label Yes" at bounding box center [535, 261] width 201 height 25
click at [550, 155] on input "Video Card Preview" at bounding box center [579, 162] width 64 height 25
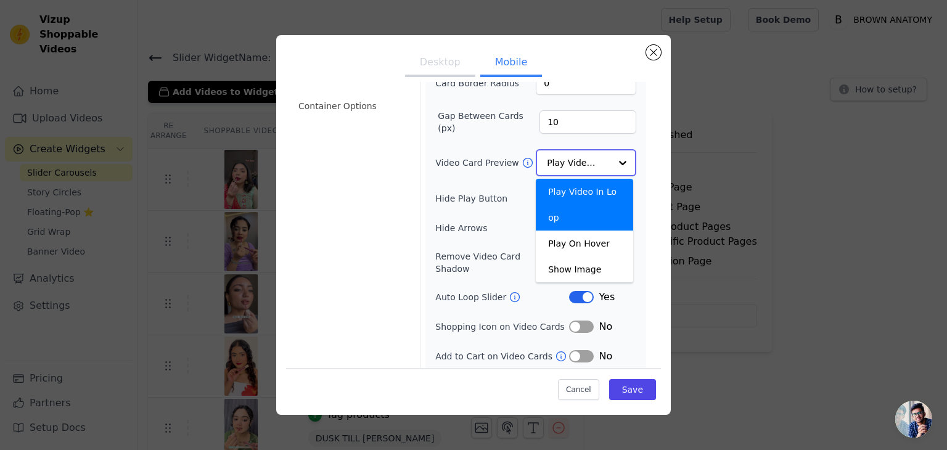
click at [557, 154] on input "Video Card Preview" at bounding box center [579, 162] width 64 height 25
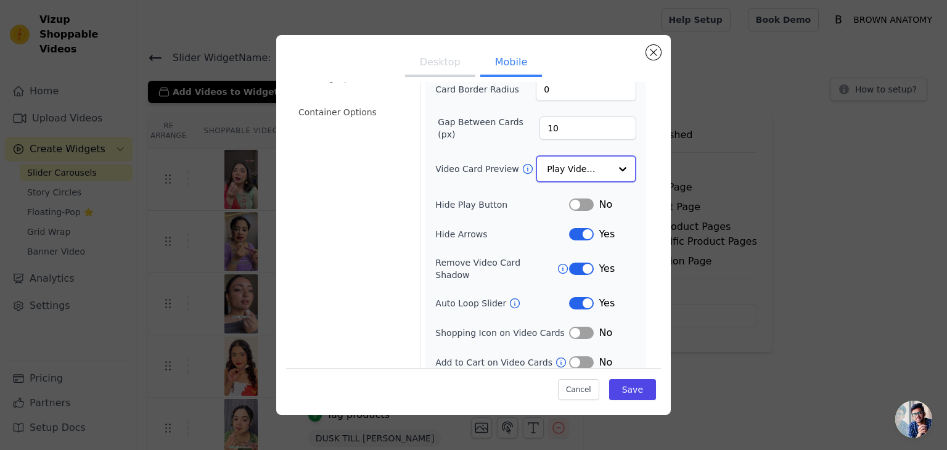
scroll to position [0, 0]
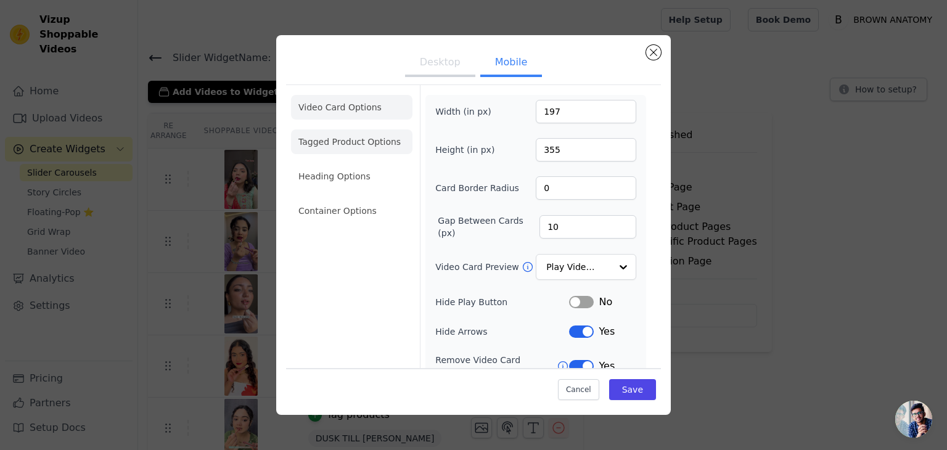
click at [341, 150] on li "Tagged Product Options" at bounding box center [351, 141] width 121 height 25
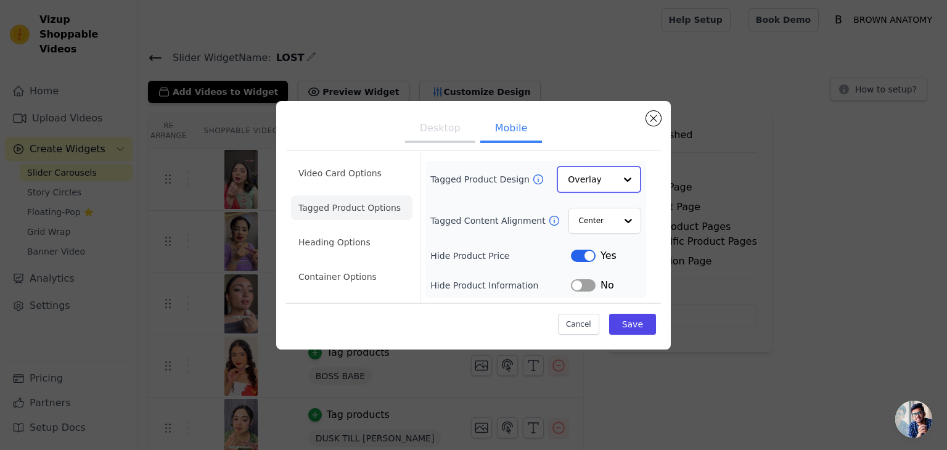
click at [589, 176] on input "Tagged Product Design" at bounding box center [591, 179] width 47 height 25
click at [588, 214] on div "Card" at bounding box center [599, 208] width 84 height 26
click at [601, 215] on input "Tagged Content Alignment" at bounding box center [596, 220] width 37 height 25
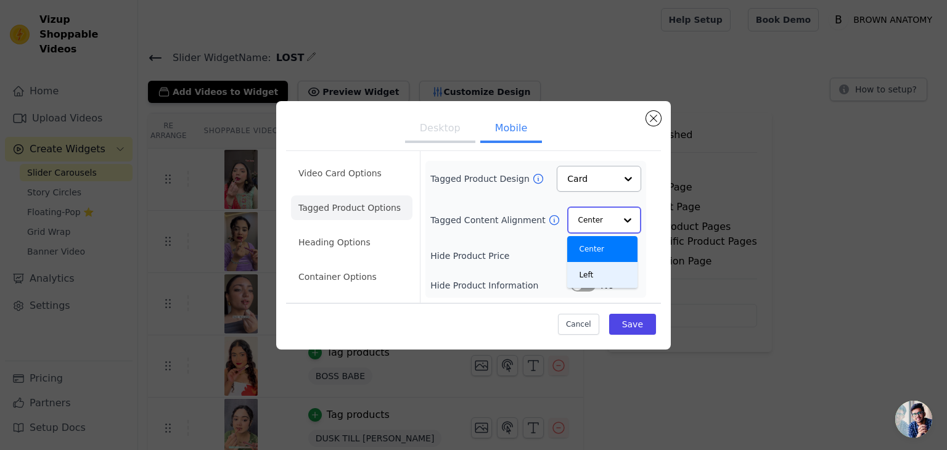
click at [594, 279] on div "Left" at bounding box center [602, 275] width 70 height 26
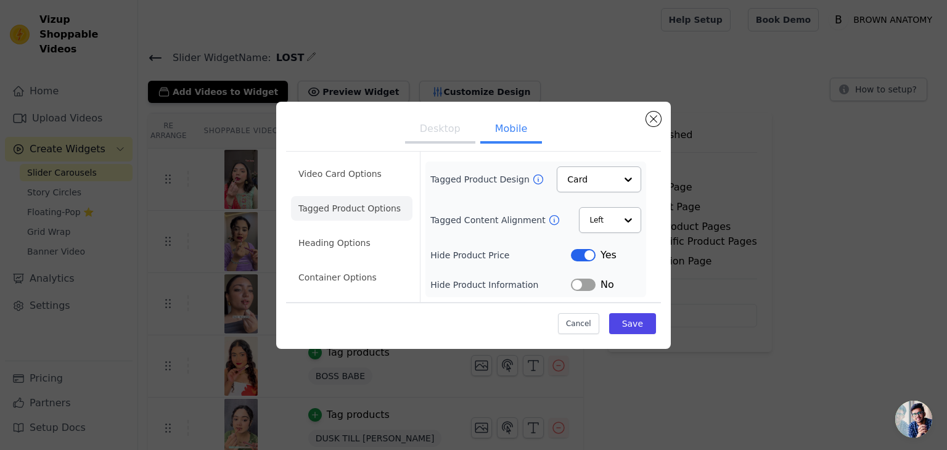
click at [582, 258] on button "Label" at bounding box center [583, 255] width 25 height 12
click at [339, 245] on li "Heading Options" at bounding box center [351, 243] width 121 height 25
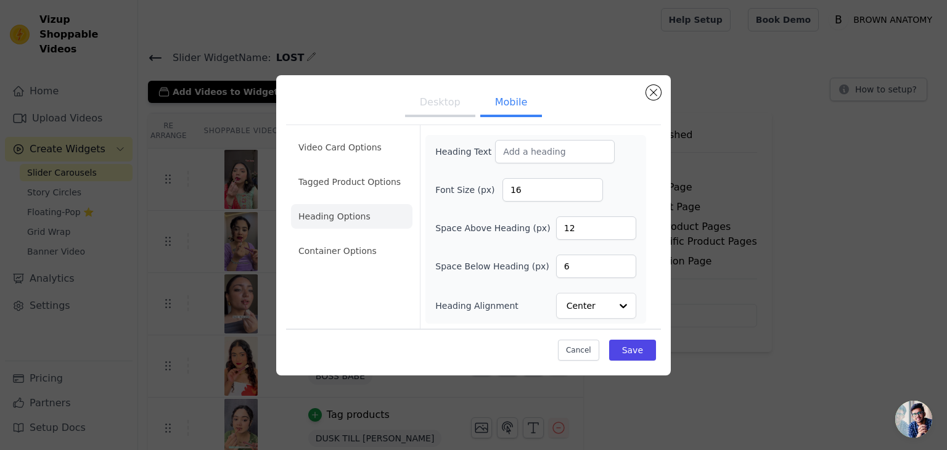
click at [457, 100] on button "Desktop" at bounding box center [440, 103] width 70 height 27
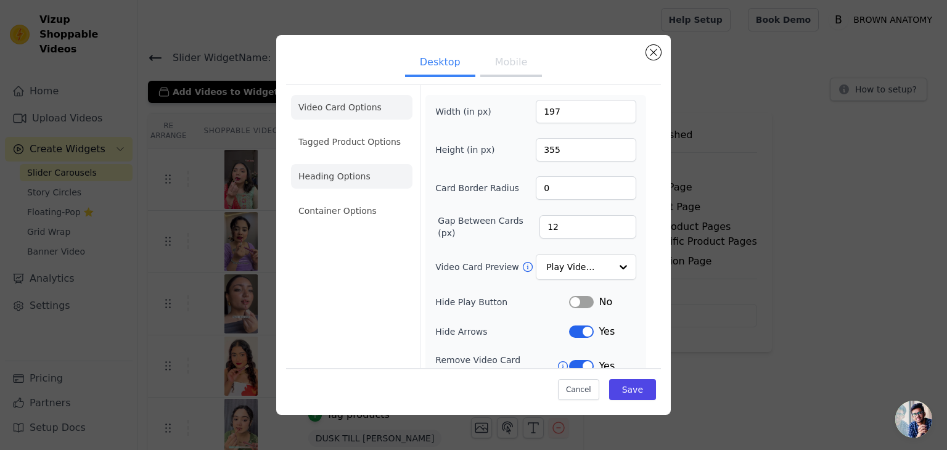
click at [349, 173] on li "Heading Options" at bounding box center [351, 176] width 121 height 25
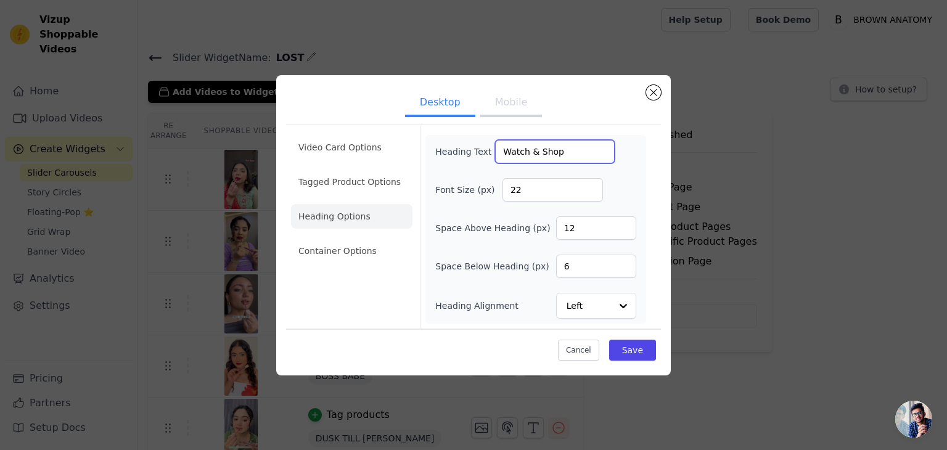
click at [544, 149] on input "Watch & Shop" at bounding box center [555, 151] width 120 height 23
click at [498, 109] on button "Mobile" at bounding box center [511, 103] width 62 height 27
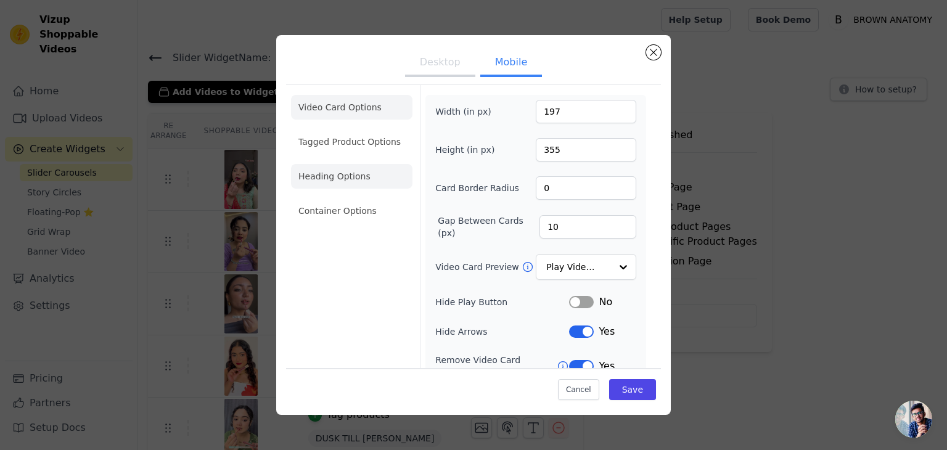
click at [359, 186] on li "Heading Options" at bounding box center [351, 176] width 121 height 25
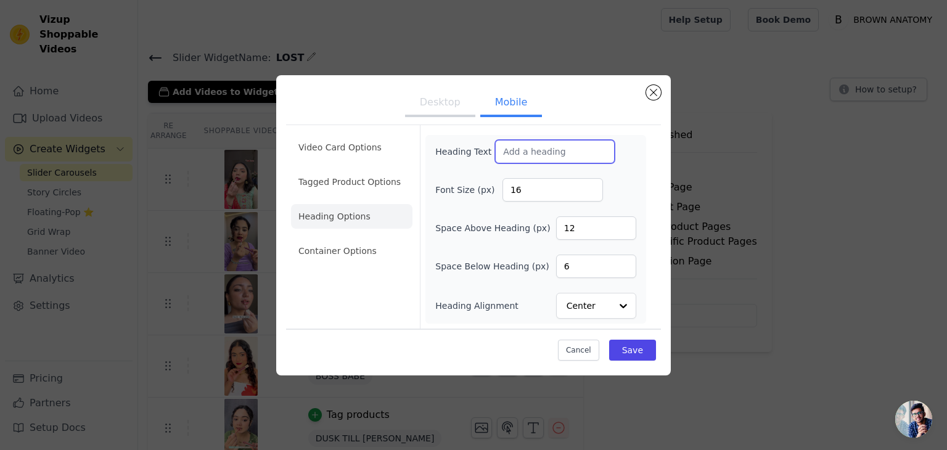
click at [522, 154] on input "Heading Text" at bounding box center [555, 151] width 120 height 23
paste input "Watch & Shop"
type input "Watch & Shop"
click at [528, 193] on input "16" at bounding box center [553, 189] width 101 height 23
type input "22"
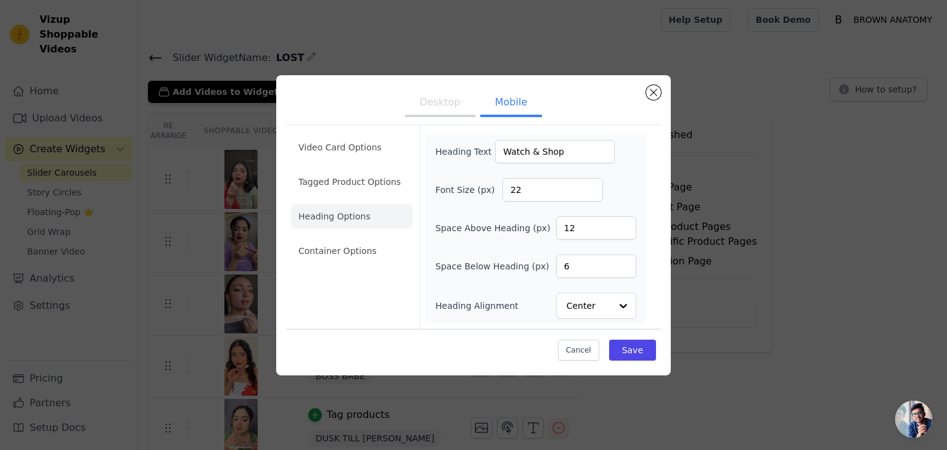
click at [541, 207] on div "Heading Text Watch & Shop Font Size (px) 22 Space Above Heading (px) 12 Space B…" at bounding box center [535, 229] width 201 height 179
click at [595, 299] on input "Heading Alignment" at bounding box center [588, 306] width 43 height 25
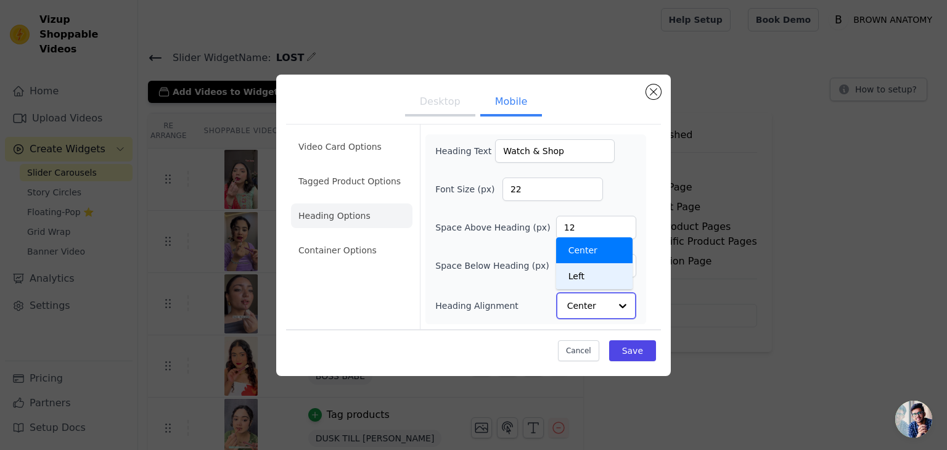
click at [584, 268] on div "Left" at bounding box center [594, 276] width 76 height 26
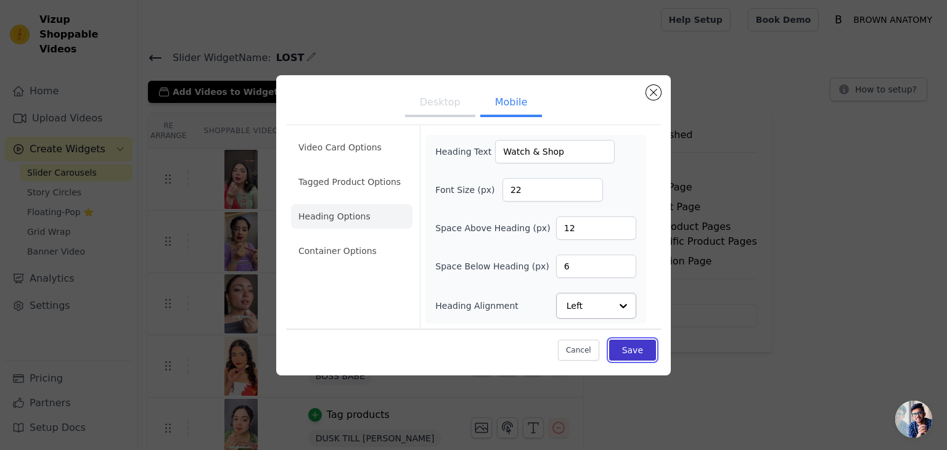
click at [624, 353] on button "Save" at bounding box center [632, 350] width 47 height 21
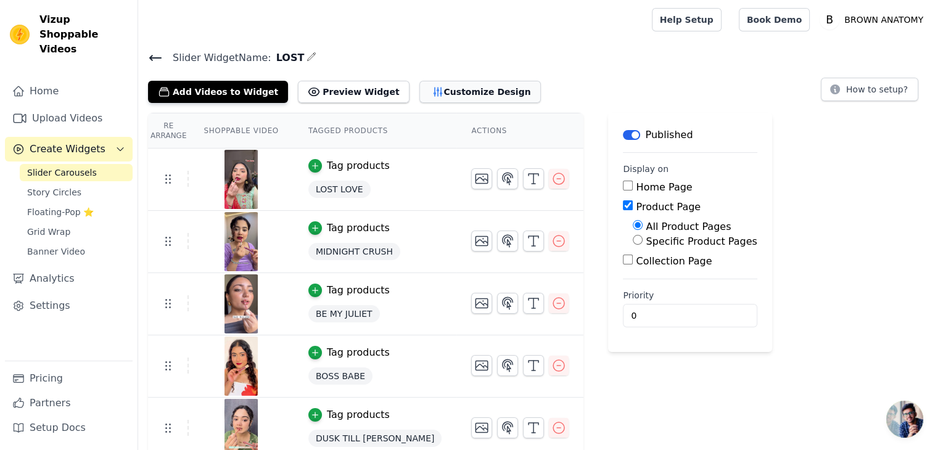
click at [424, 89] on button "Customize Design" at bounding box center [479, 92] width 121 height 22
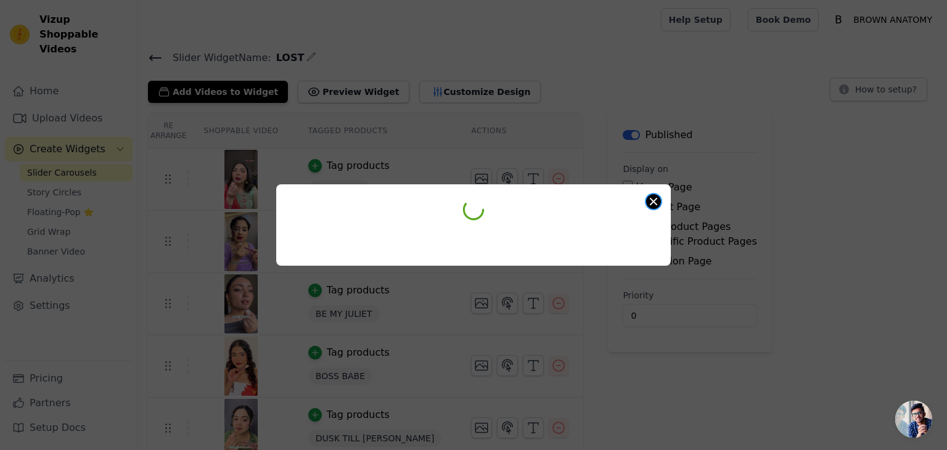
click at [654, 201] on button "Close modal" at bounding box center [653, 201] width 15 height 15
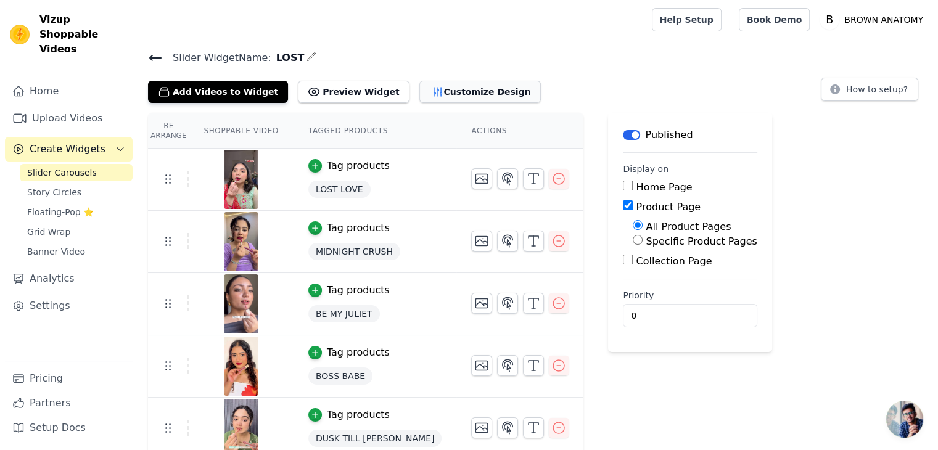
click at [457, 93] on button "Customize Design" at bounding box center [479, 92] width 121 height 22
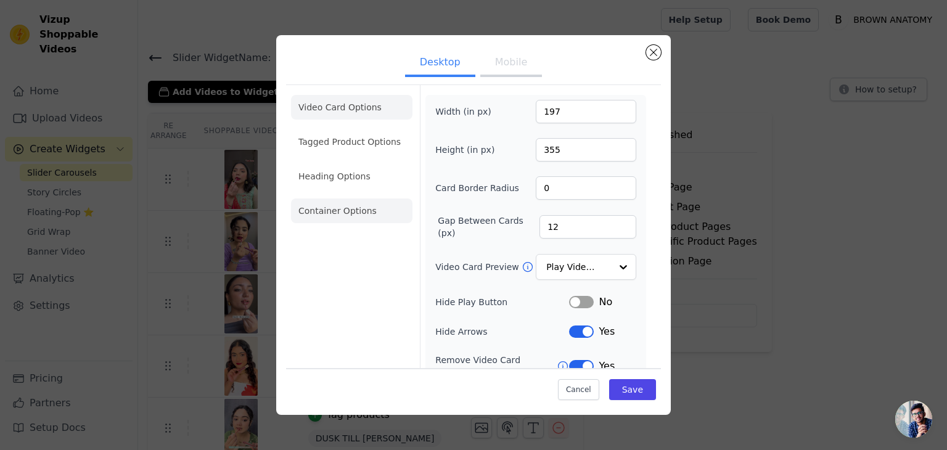
click at [344, 200] on li "Container Options" at bounding box center [351, 211] width 121 height 25
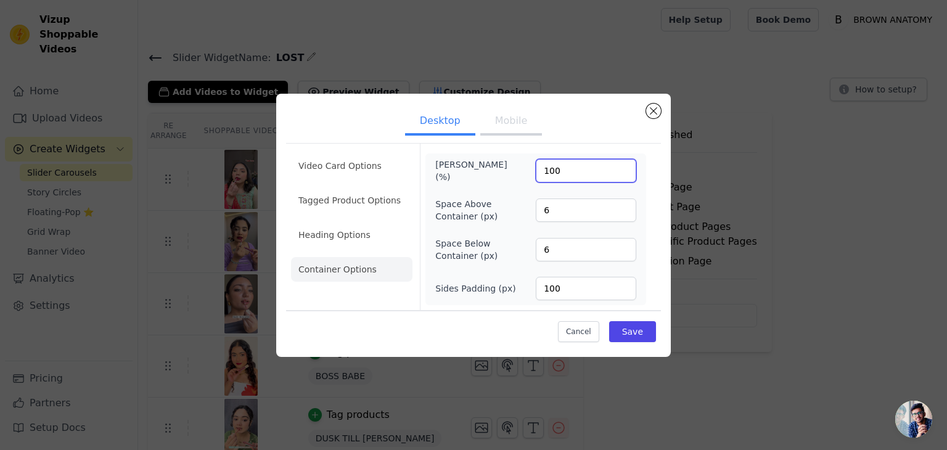
click at [592, 167] on input "100" at bounding box center [586, 170] width 101 height 23
click at [470, 171] on label "Max Width (%)" at bounding box center [468, 170] width 67 height 25
click at [536, 171] on input "1000" at bounding box center [586, 170] width 101 height 23
click at [567, 174] on input "1000" at bounding box center [586, 170] width 101 height 23
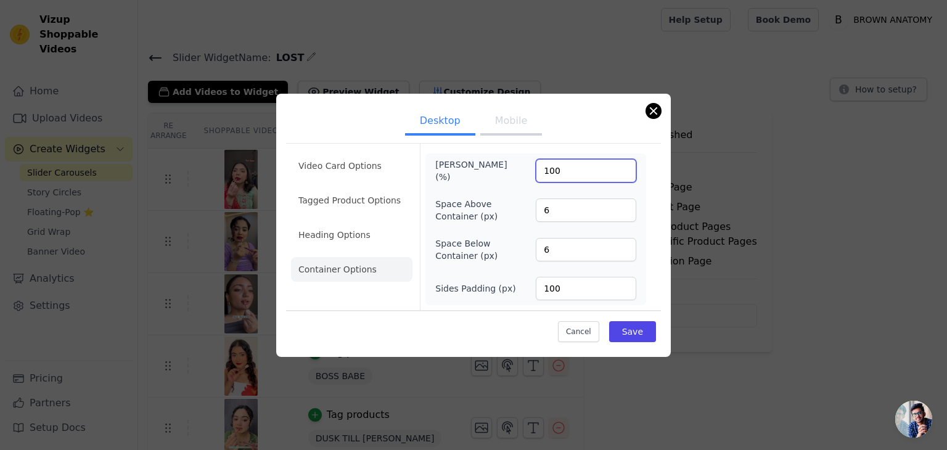
type input "100"
click at [654, 114] on button "Close modal" at bounding box center [653, 111] width 15 height 15
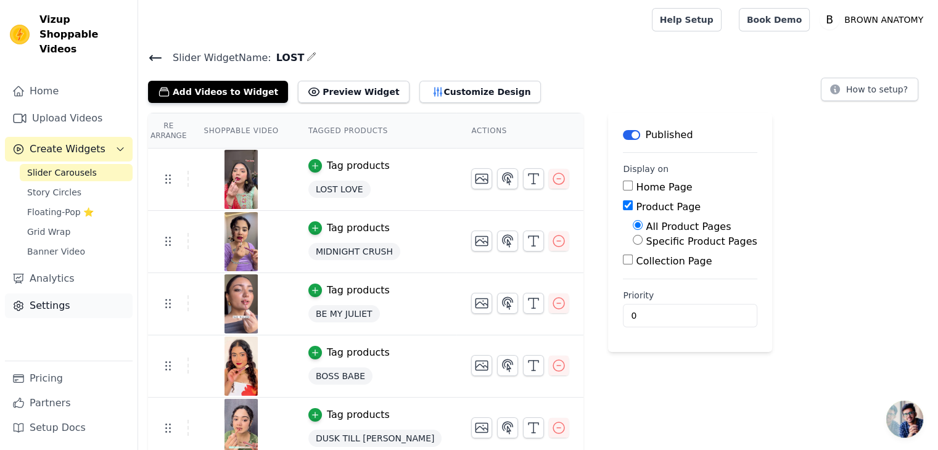
click at [52, 294] on link "Settings" at bounding box center [69, 306] width 128 height 25
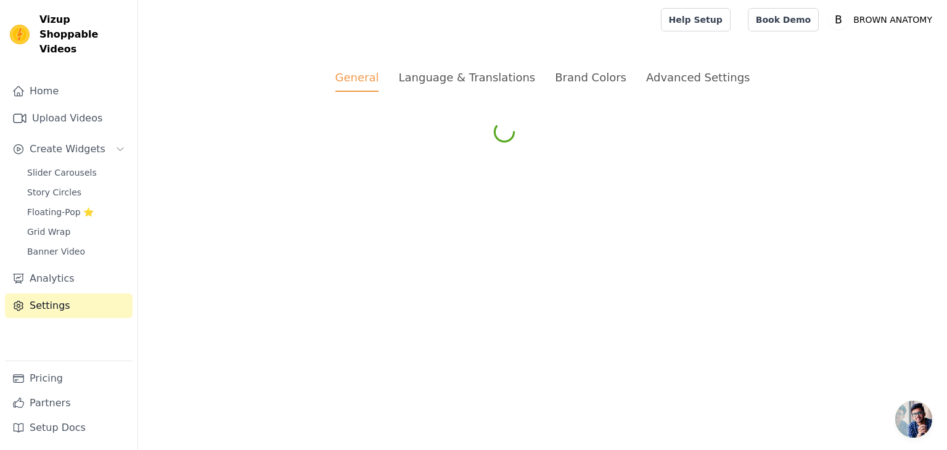
click at [52, 294] on link "Settings" at bounding box center [69, 306] width 128 height 25
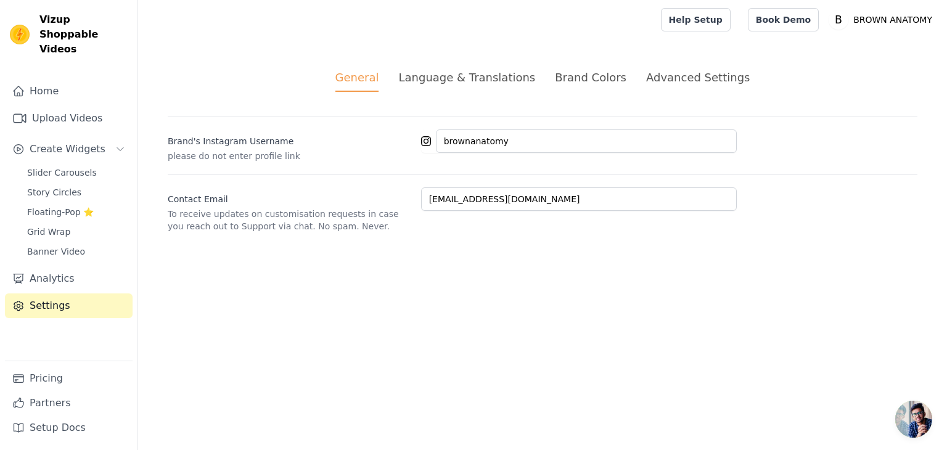
click at [665, 78] on div "Advanced Settings" at bounding box center [698, 77] width 104 height 17
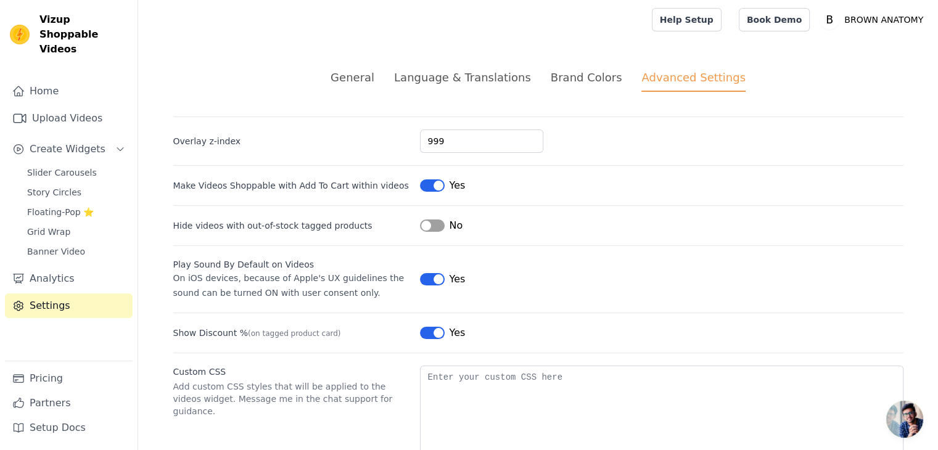
scroll to position [54, 0]
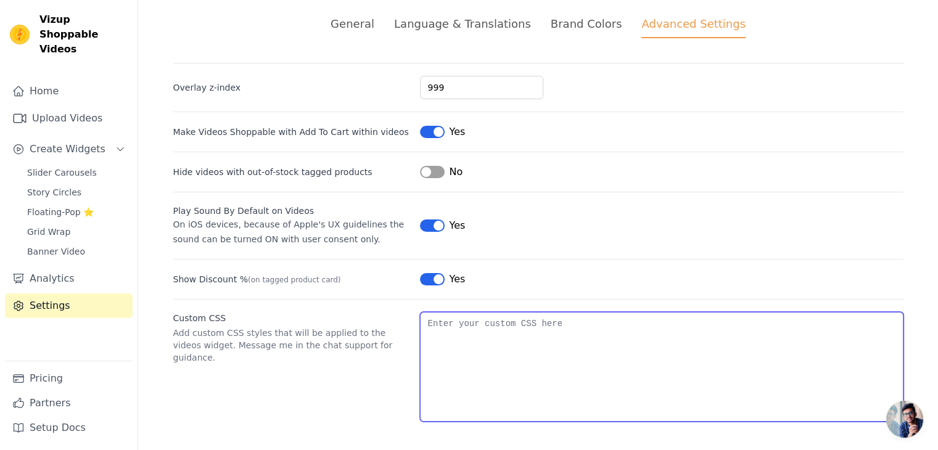
click at [535, 333] on textarea "Custom CSS" at bounding box center [661, 367] width 483 height 110
paste textarea "Watch & Shop"
type textarea "Watch & Shop"
paste textarea ".vizup-card-wrapper{ width:1450px!important; }"
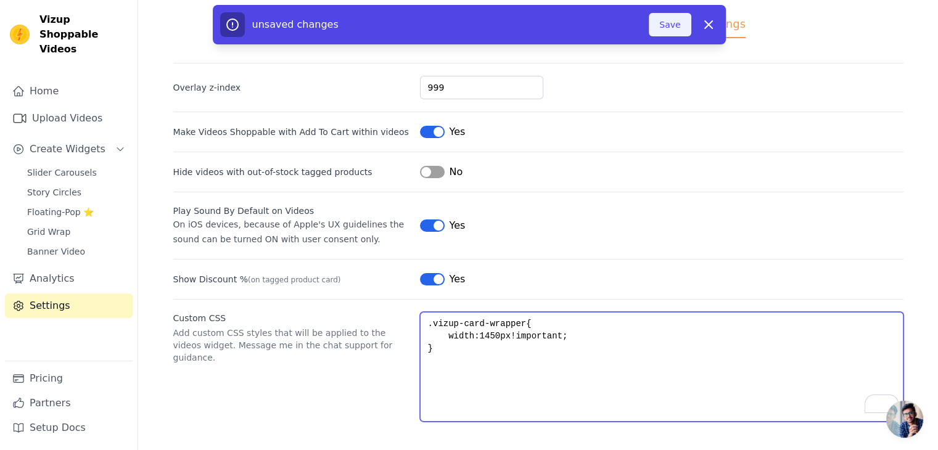
type textarea ".vizup-card-wrapper{ width:1450px!important; }"
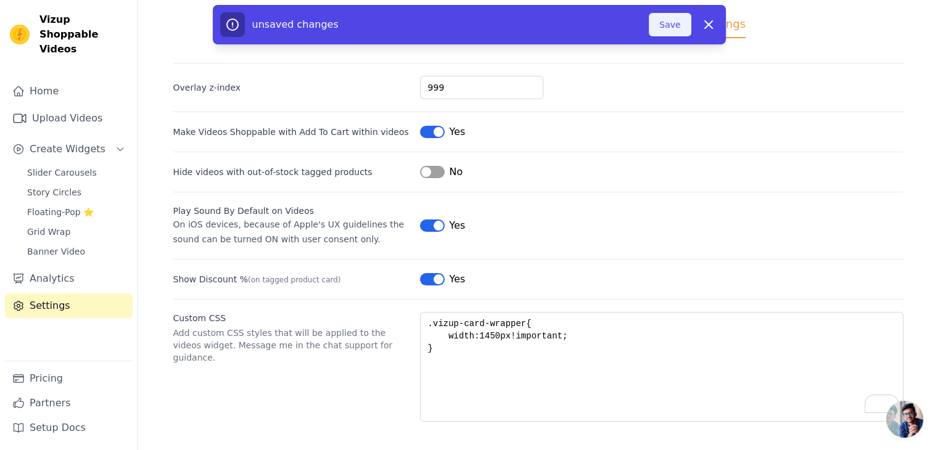
click at [684, 18] on button "Save" at bounding box center [670, 24] width 42 height 23
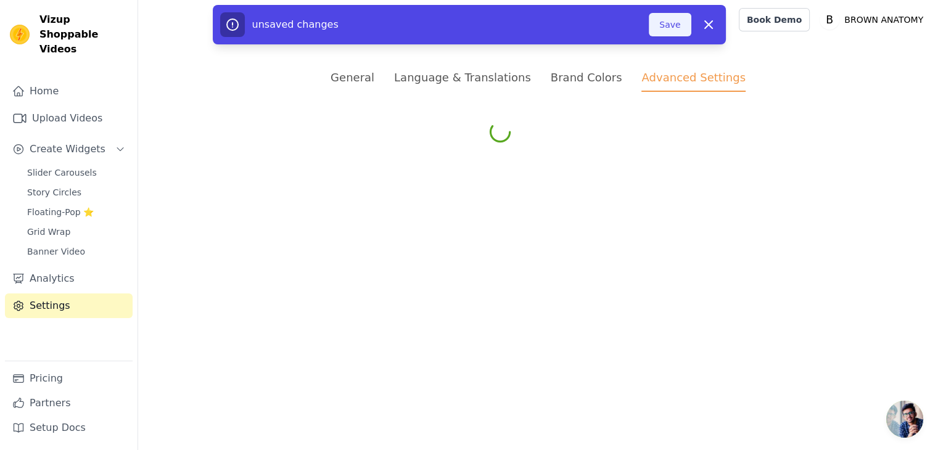
scroll to position [0, 0]
